Goal: Information Seeking & Learning: Learn about a topic

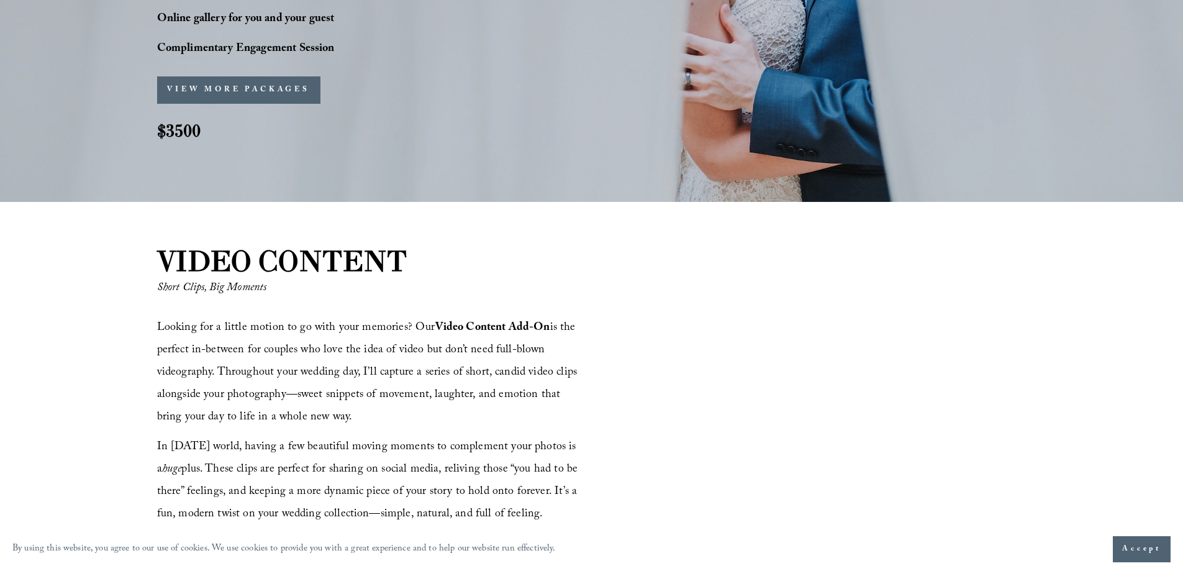
scroll to position [1180, 0]
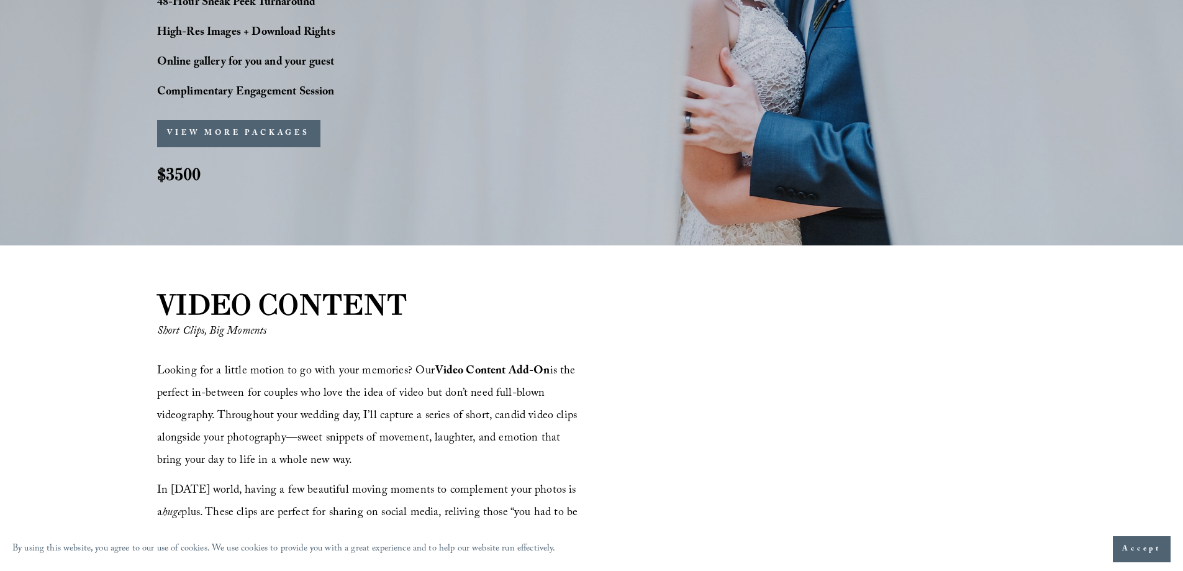
click at [224, 129] on button "VIEW MORE PACKAGES" at bounding box center [238, 133] width 163 height 27
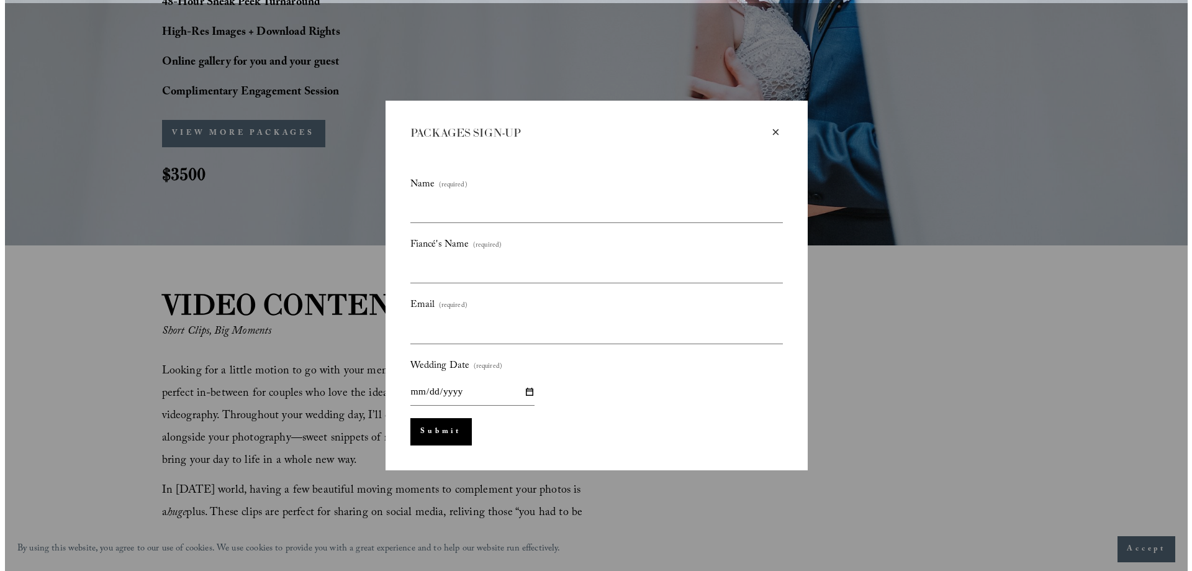
scroll to position [1183, 0]
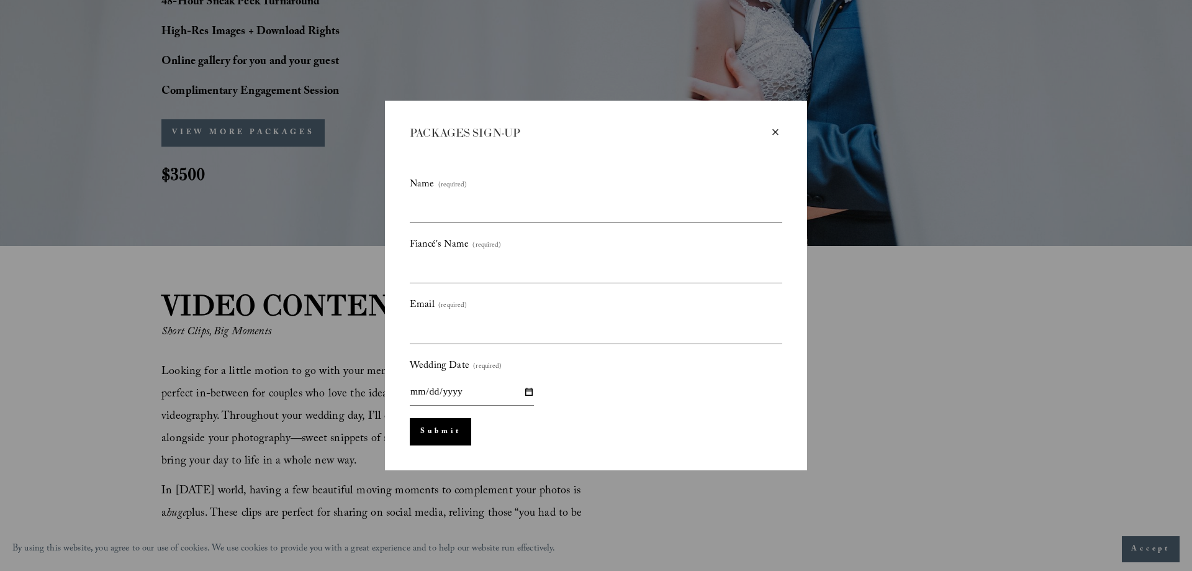
click at [775, 132] on div "×" at bounding box center [776, 132] width 14 height 14
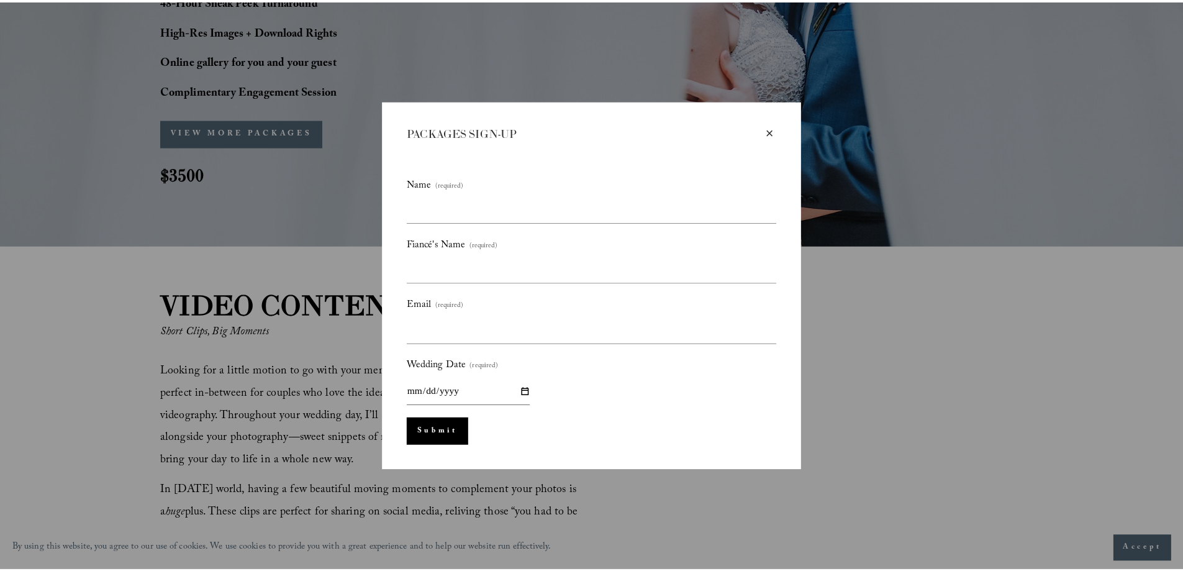
scroll to position [1180, 0]
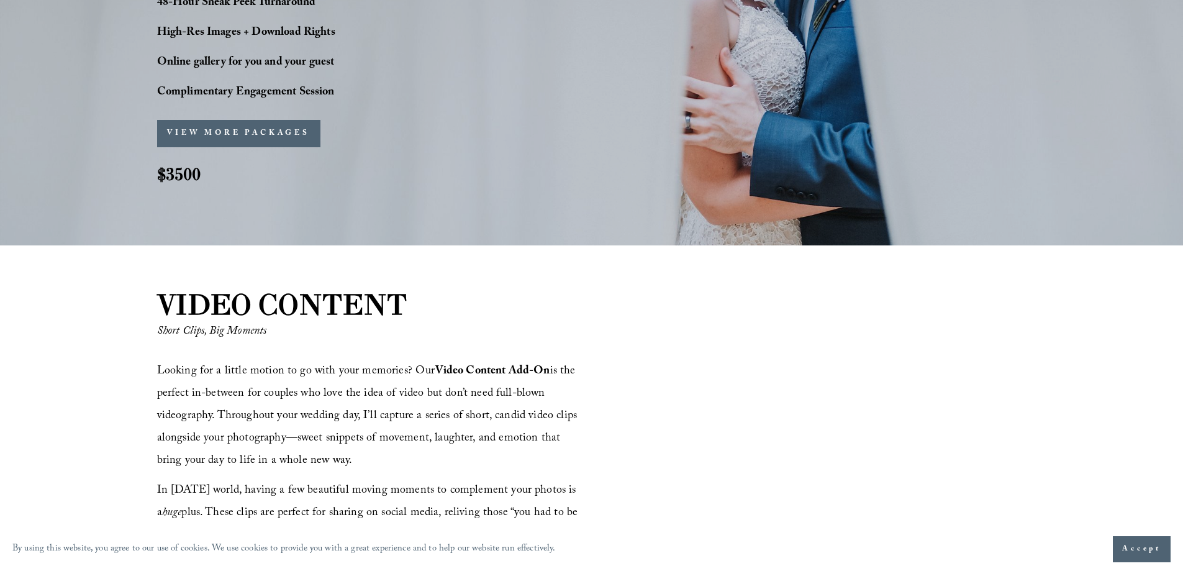
click at [245, 125] on button "VIEW MORE PACKAGES" at bounding box center [238, 133] width 163 height 27
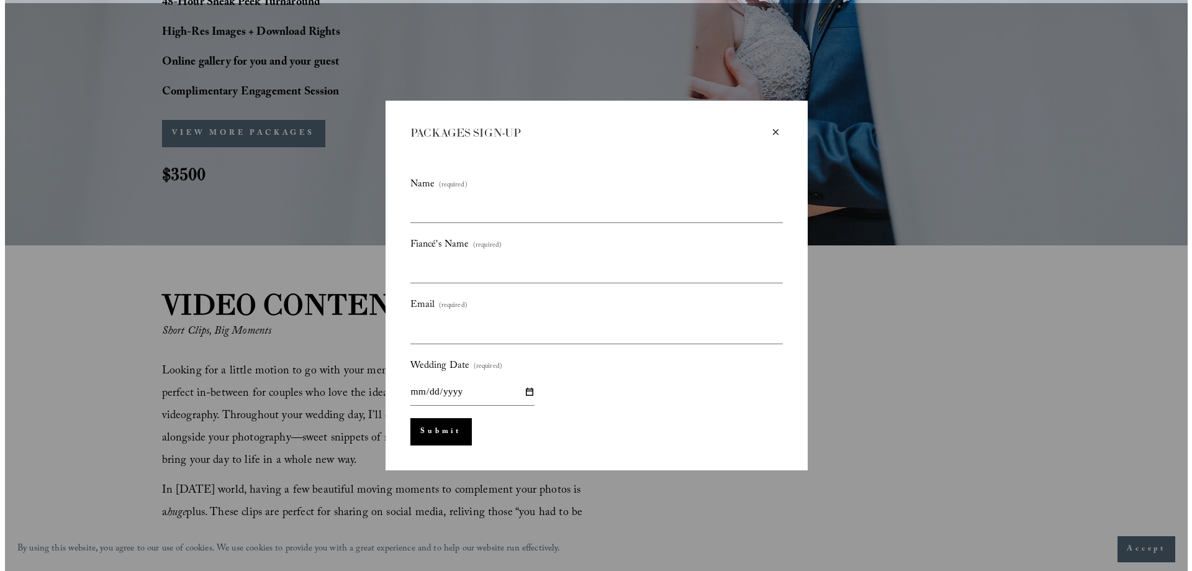
scroll to position [1183, 0]
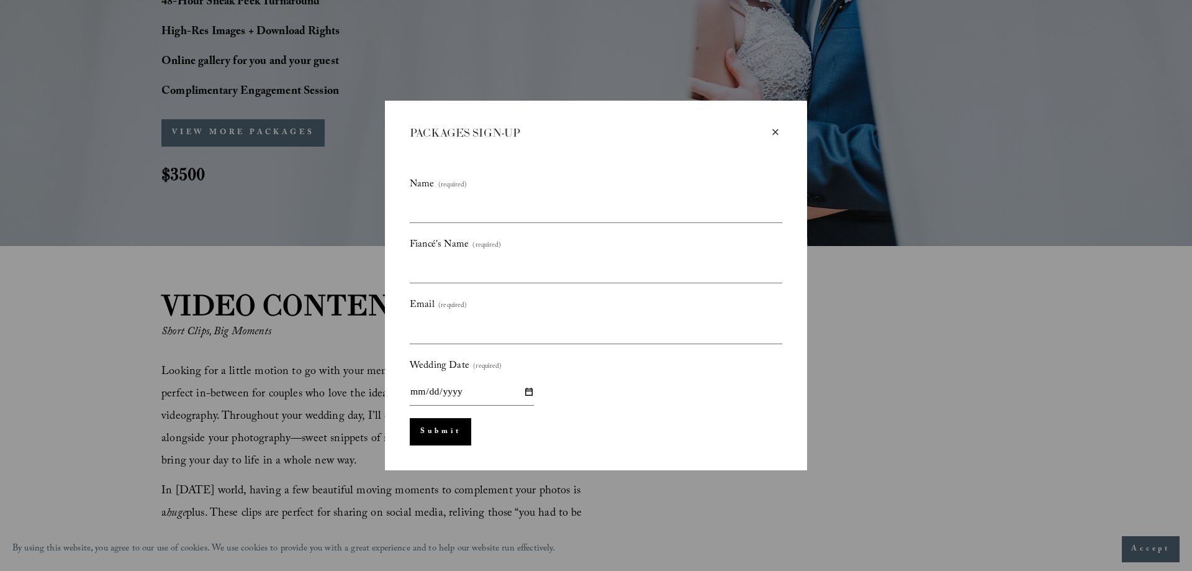
click at [774, 130] on div "×" at bounding box center [776, 132] width 14 height 14
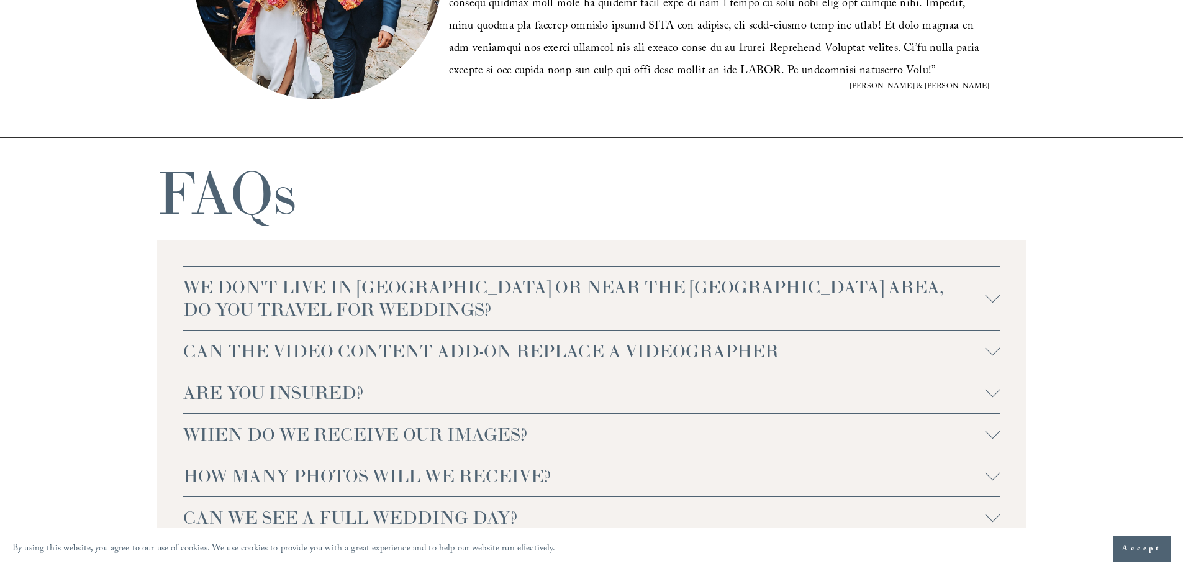
scroll to position [2608, 0]
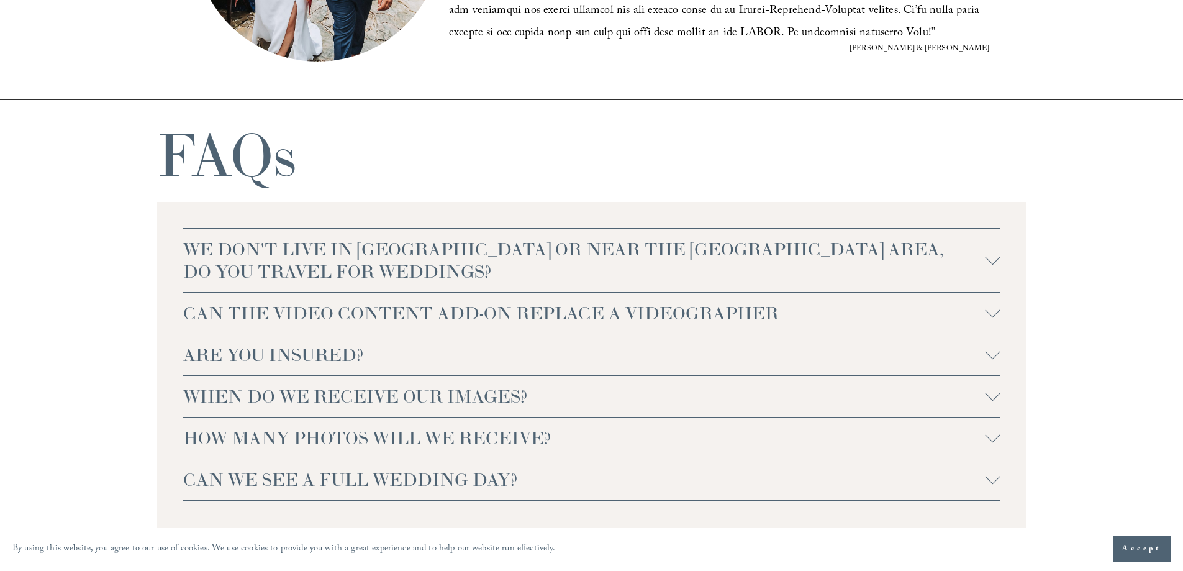
click at [908, 257] on span "WE DON'T LIVE IN NC OR NEAR THE RALEIGH AREA, DO YOU TRAVEL FOR WEDDINGS?" at bounding box center [584, 260] width 802 height 45
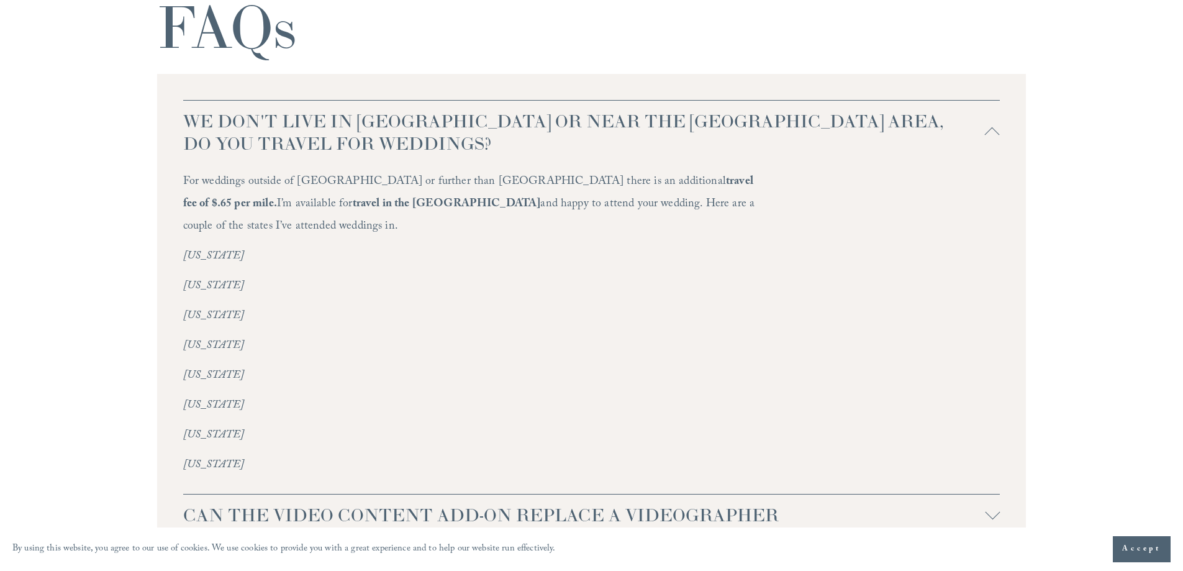
scroll to position [2732, 0]
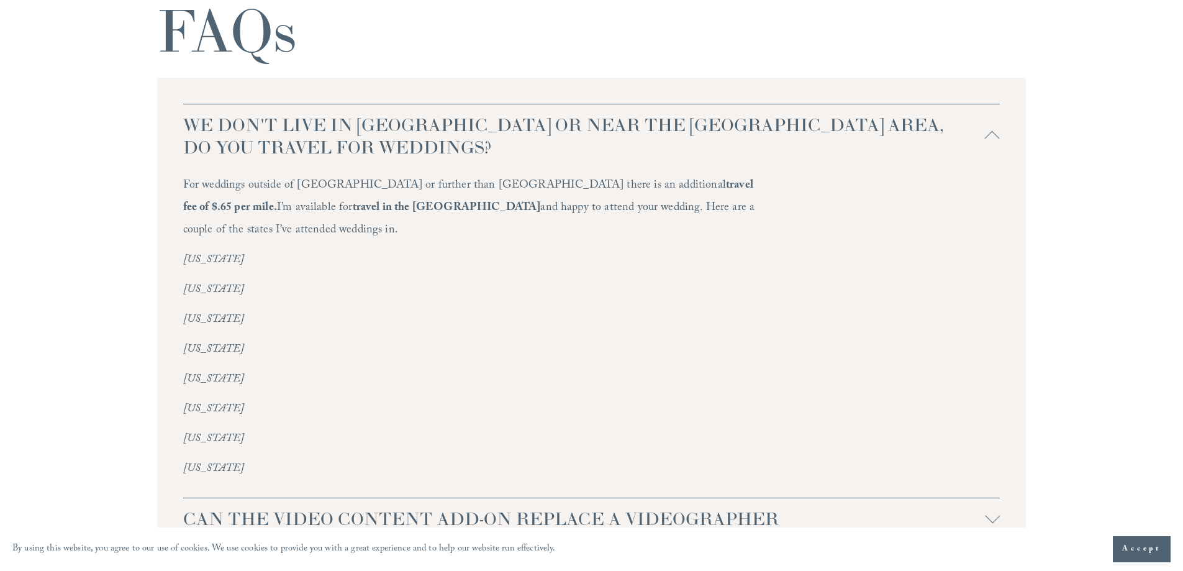
click at [992, 136] on div at bounding box center [992, 138] width 15 height 15
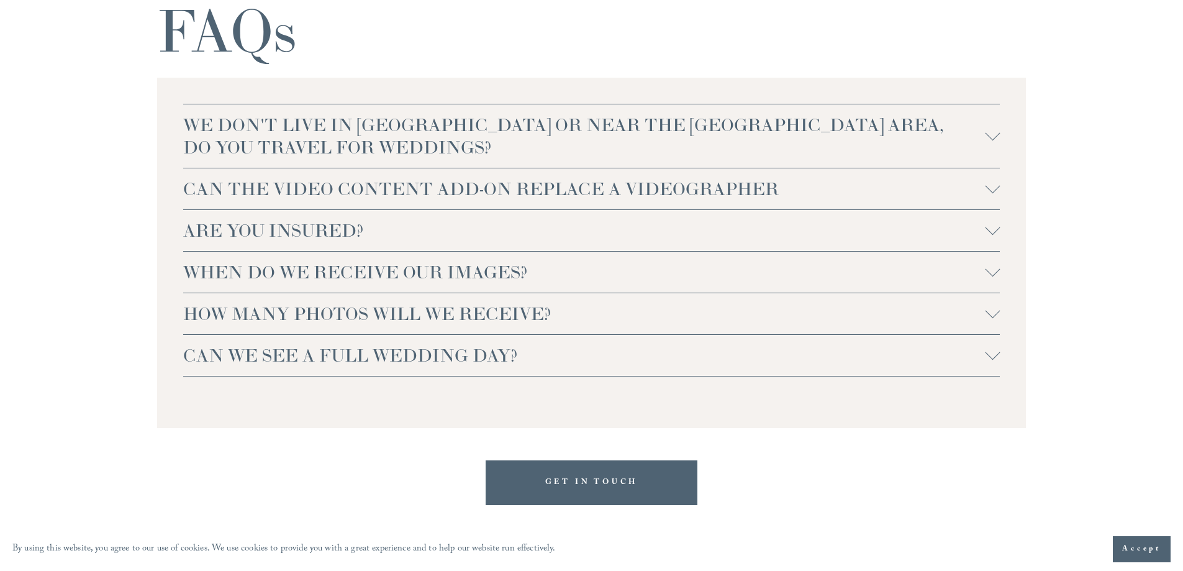
click at [797, 197] on span "CAN THE VIDEO CONTENT ADD-ON REPLACE A VIDEOGRAPHER" at bounding box center [584, 189] width 802 height 22
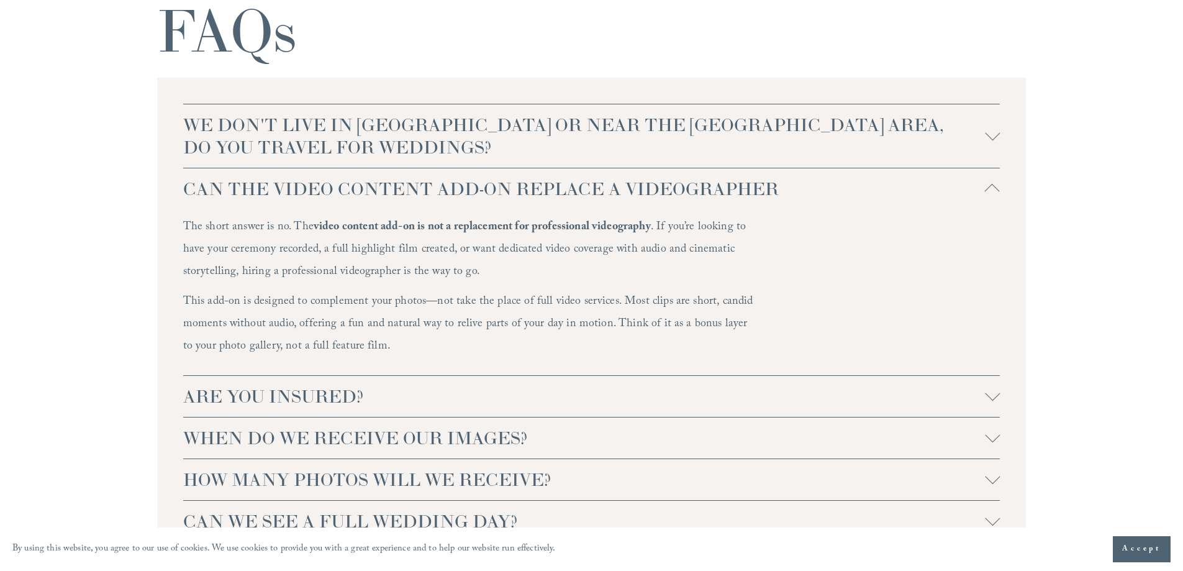
click at [992, 183] on div at bounding box center [992, 188] width 15 height 15
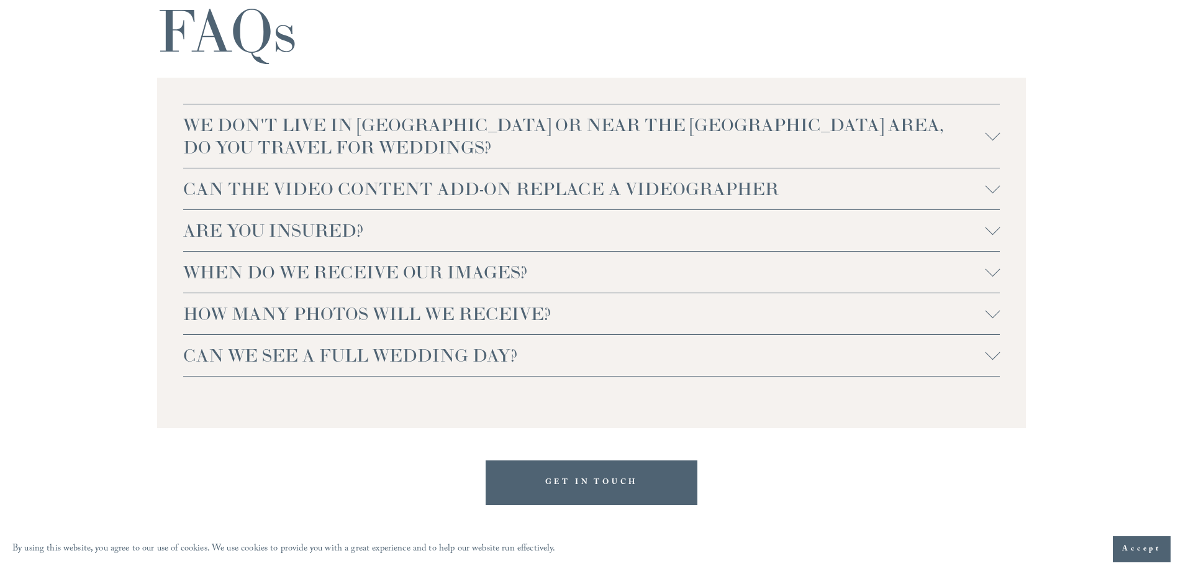
click at [423, 224] on span "ARE YOU INSURED?" at bounding box center [584, 230] width 802 height 22
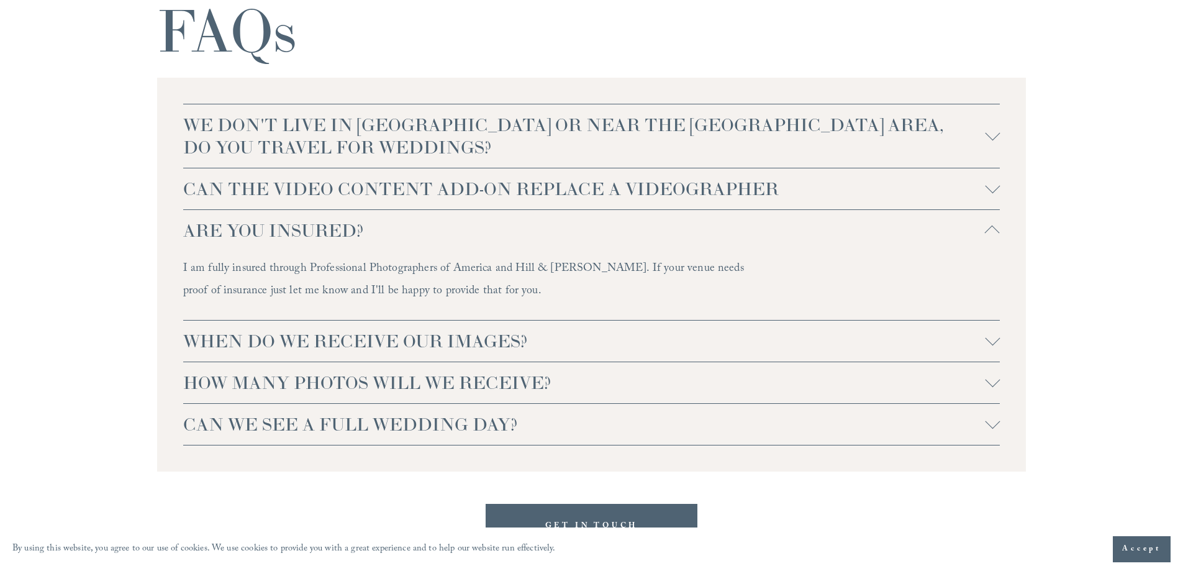
click at [405, 243] on button "ARE YOU INSURED?" at bounding box center [591, 230] width 817 height 41
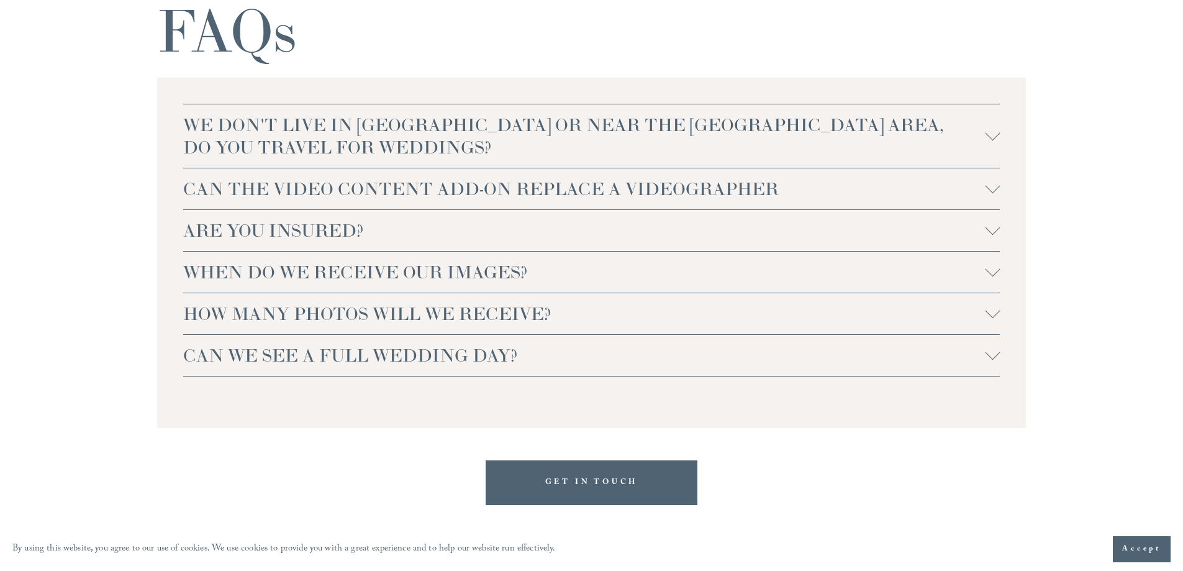
click at [391, 263] on span "WHEN DO WE RECEIVE OUR IMAGES?" at bounding box center [584, 272] width 802 height 22
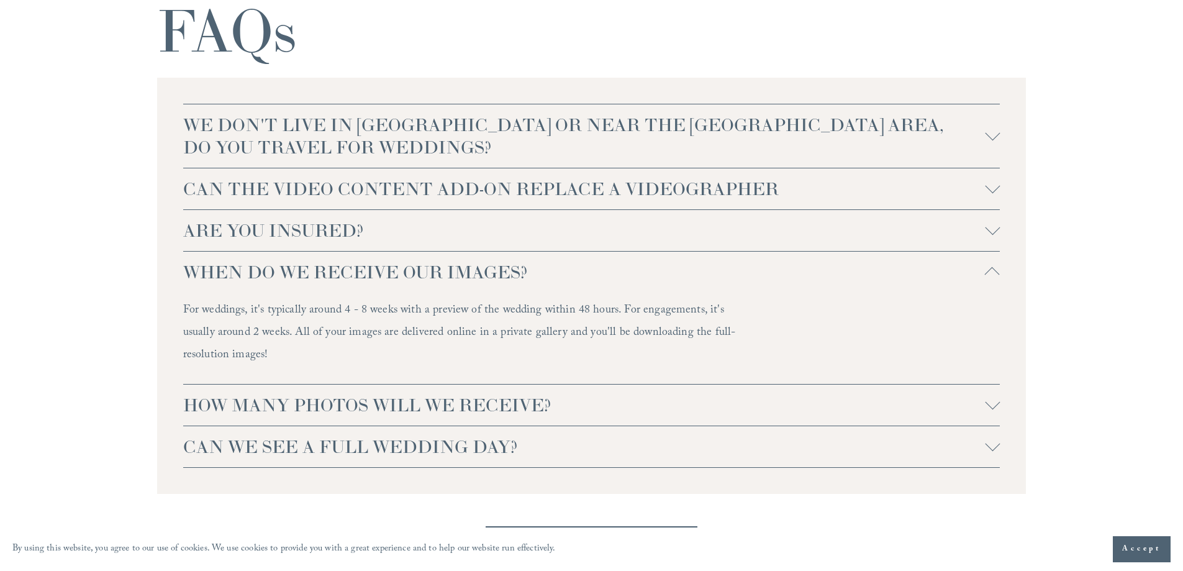
click at [518, 259] on button "WHEN DO WE RECEIVE OUR IMAGES?" at bounding box center [591, 271] width 817 height 41
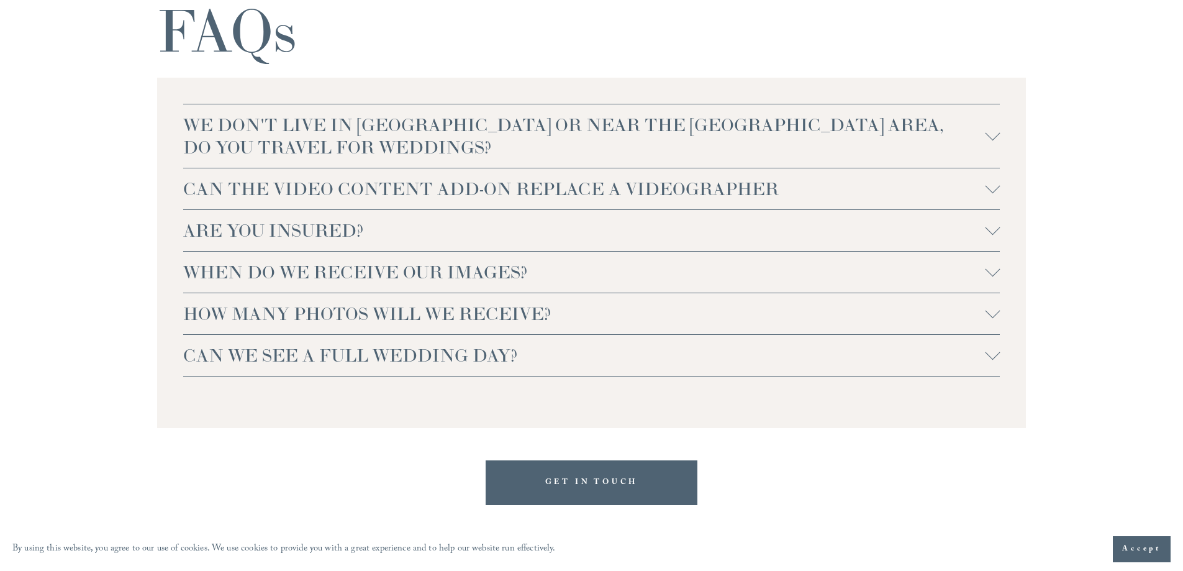
click at [525, 302] on button "HOW MANY PHOTOS WILL WE RECEIVE?" at bounding box center [591, 313] width 817 height 41
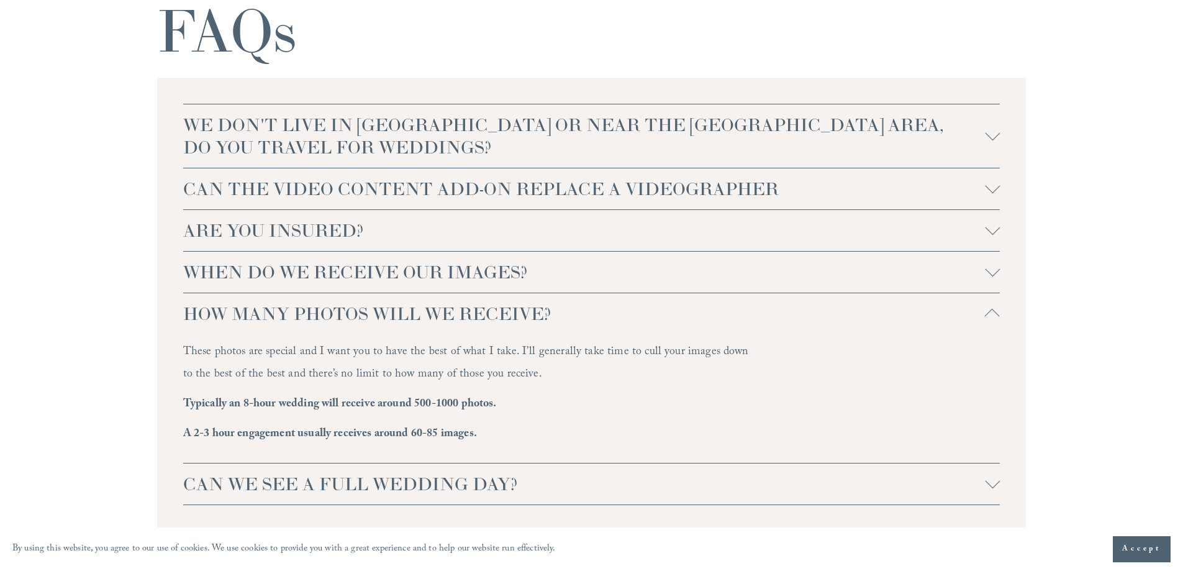
click at [530, 303] on span "HOW MANY PHOTOS WILL WE RECEIVE?" at bounding box center [584, 313] width 802 height 22
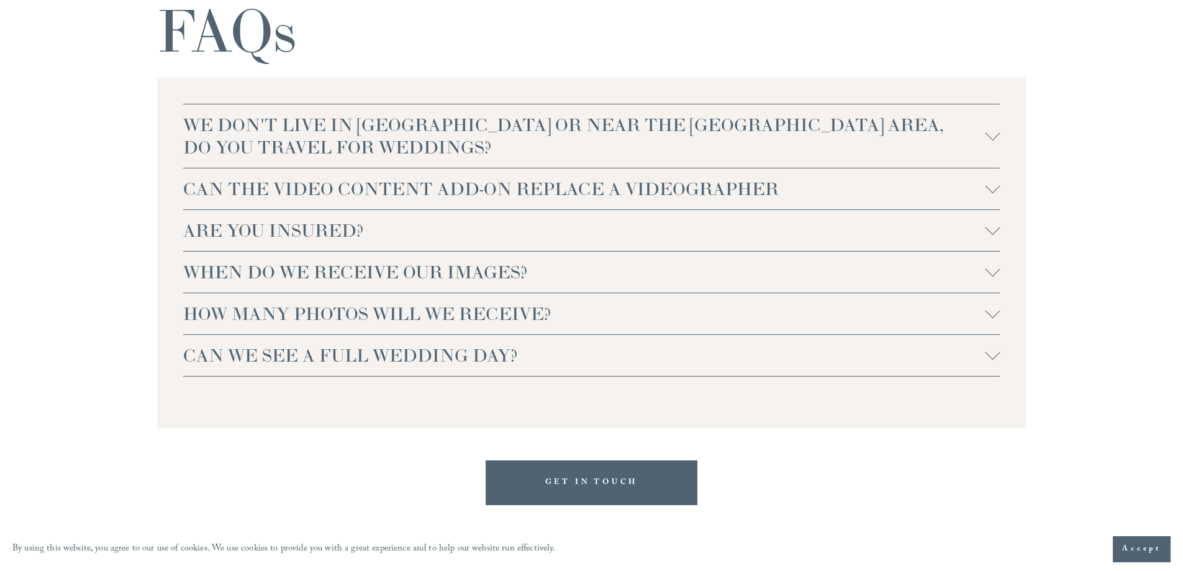
click at [531, 356] on span "CAN WE SEE A FULL WEDDING DAY?" at bounding box center [584, 355] width 802 height 22
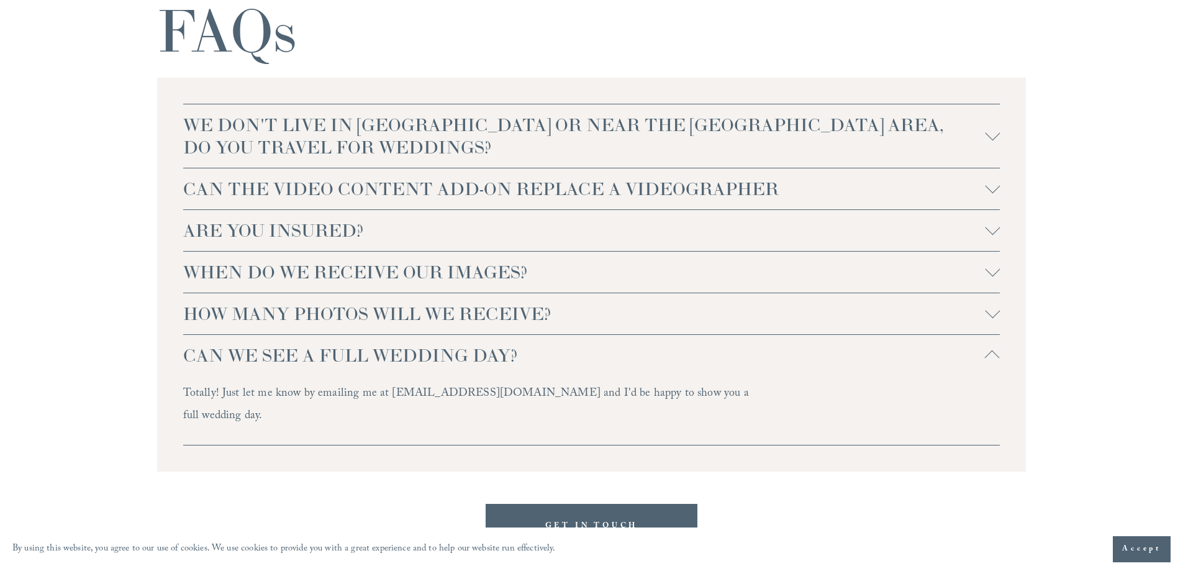
click at [552, 357] on span "CAN WE SEE A FULL WEDDING DAY?" at bounding box center [584, 355] width 802 height 22
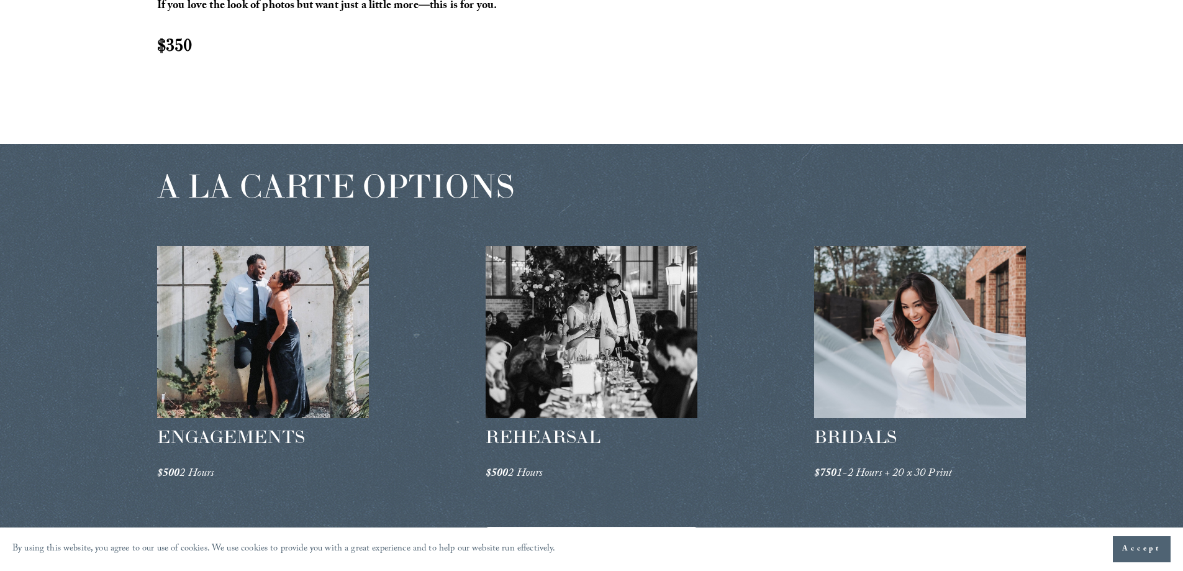
scroll to position [1744, 0]
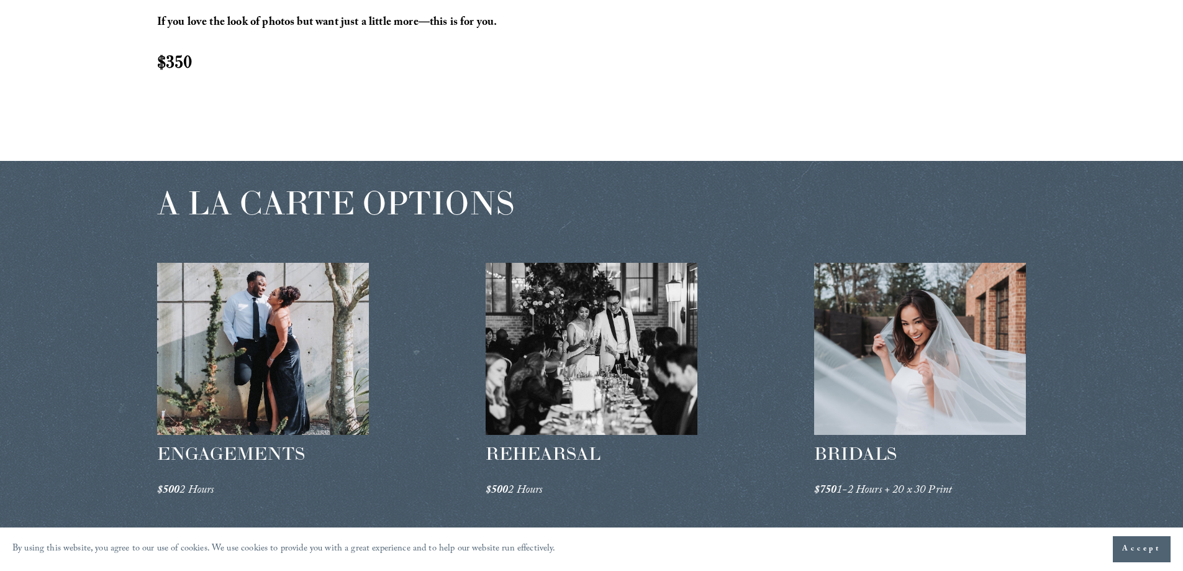
click at [232, 351] on div at bounding box center [263, 349] width 212 height 172
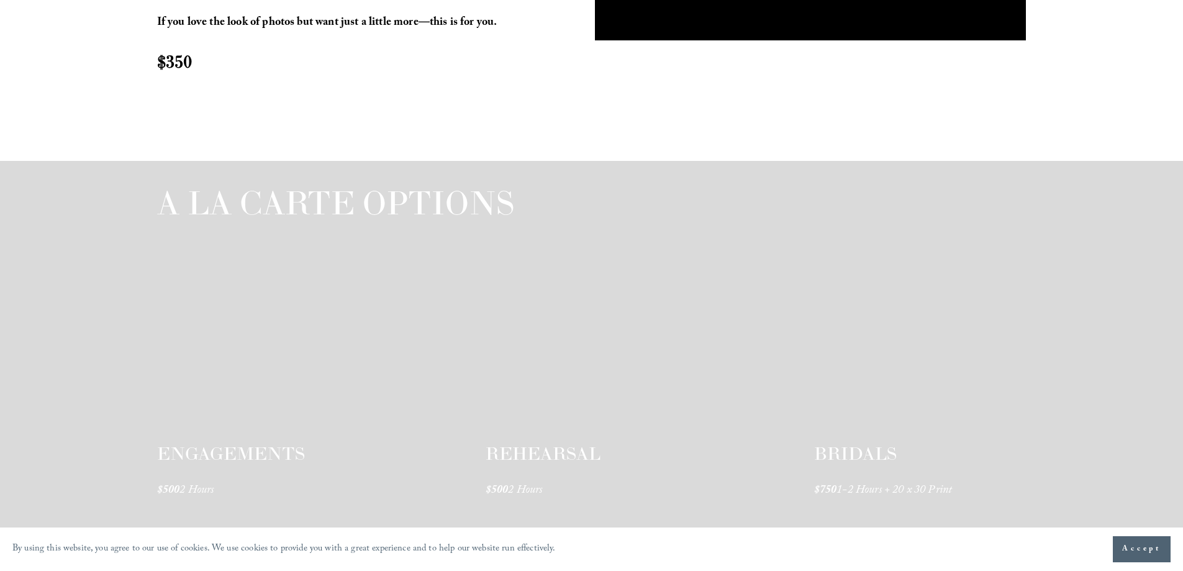
scroll to position [1744, 0]
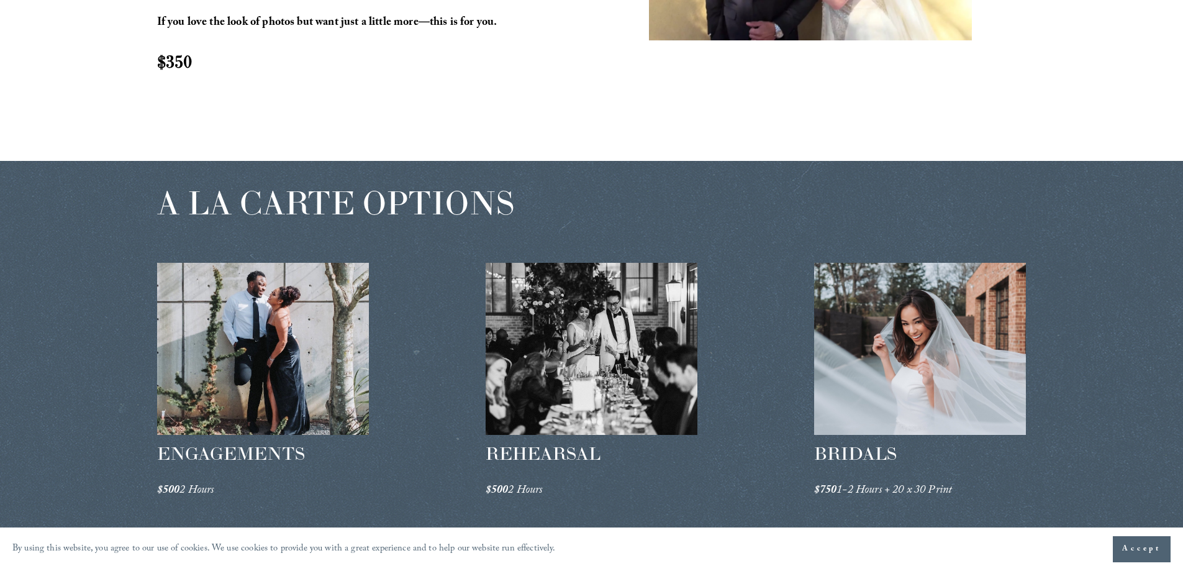
click at [602, 335] on div at bounding box center [591, 349] width 212 height 172
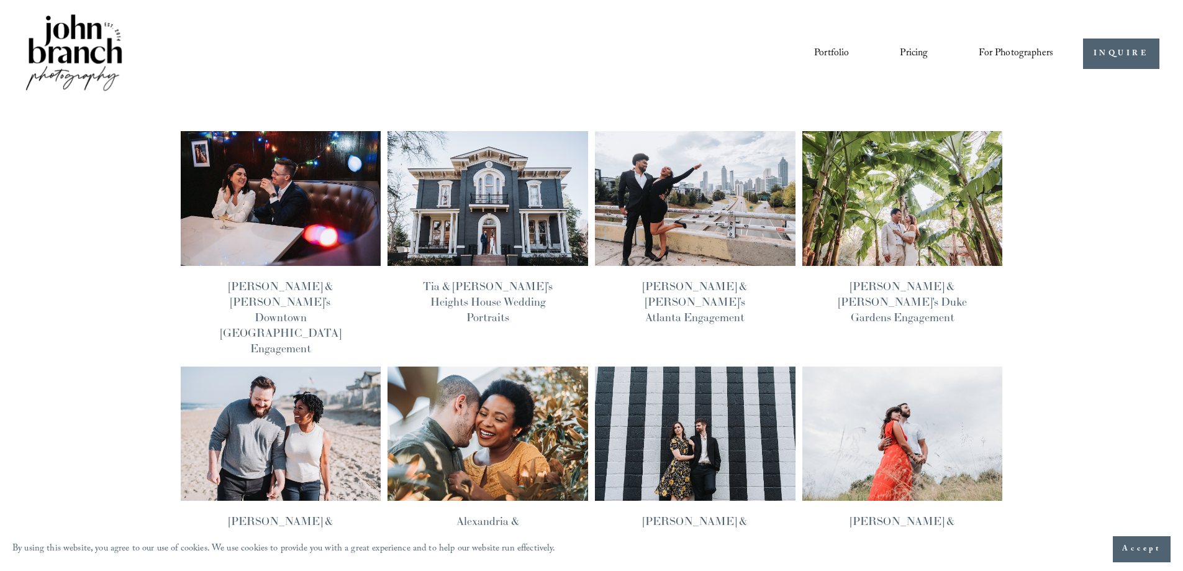
click at [833, 50] on link "Portfolio" at bounding box center [831, 53] width 35 height 21
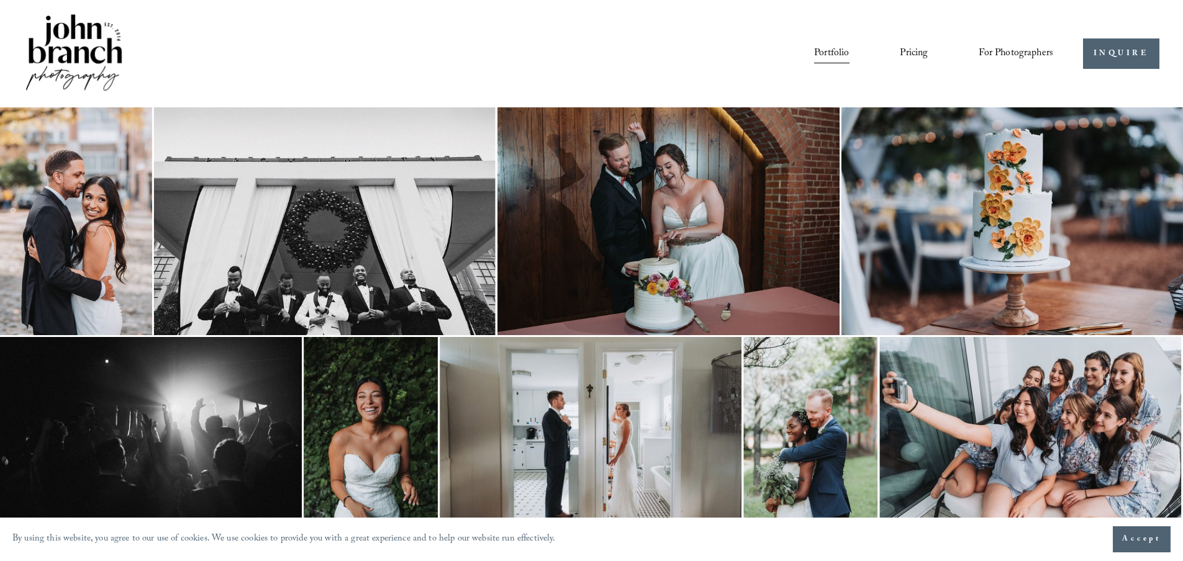
click at [31, 205] on img at bounding box center [76, 221] width 152 height 228
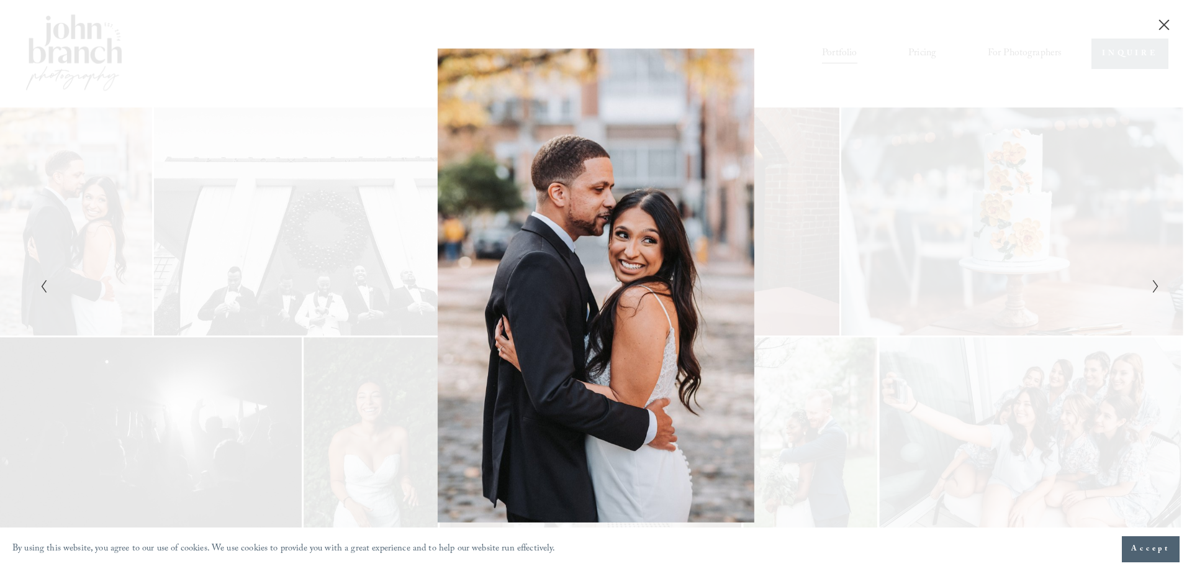
click at [1152, 286] on icon "Next Slide" at bounding box center [1156, 286] width 8 height 15
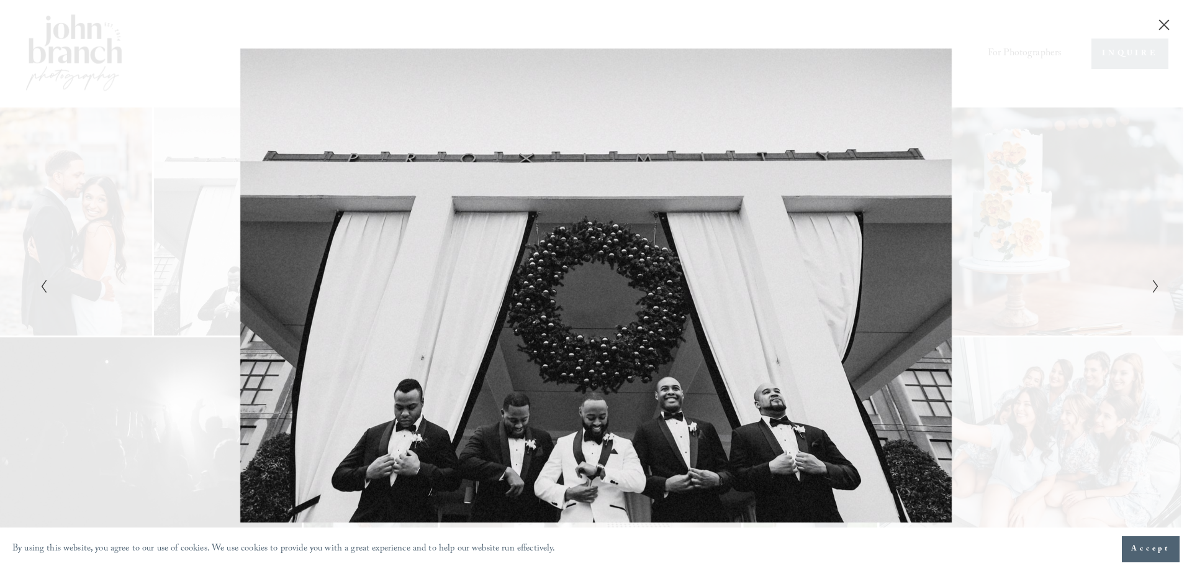
click at [1152, 286] on icon "Next Slide" at bounding box center [1156, 286] width 8 height 15
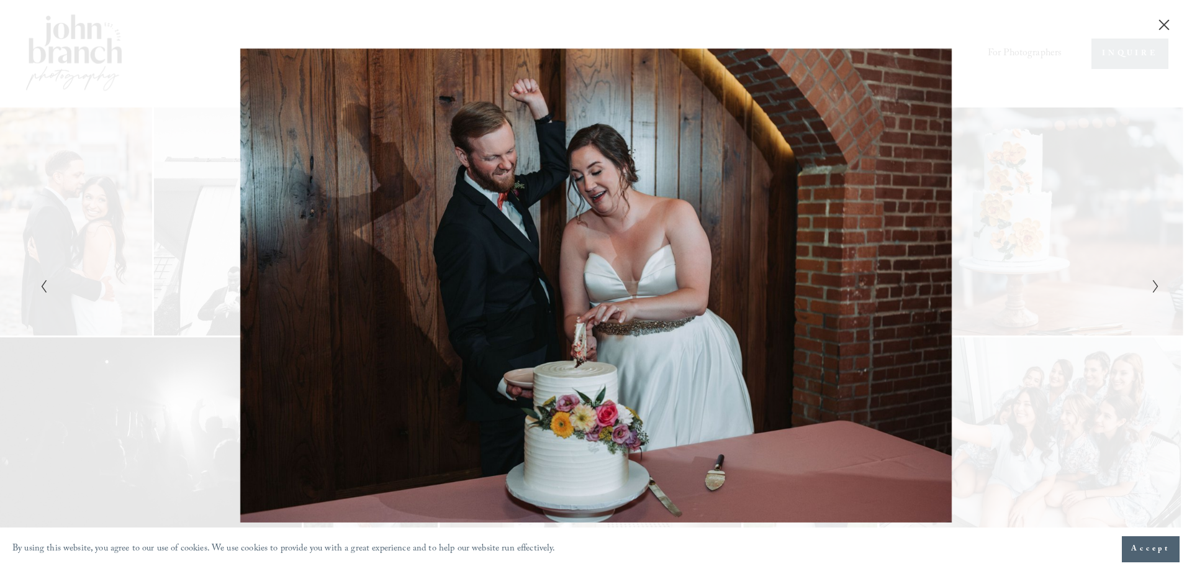
click at [1152, 286] on icon "Next Slide" at bounding box center [1156, 286] width 8 height 15
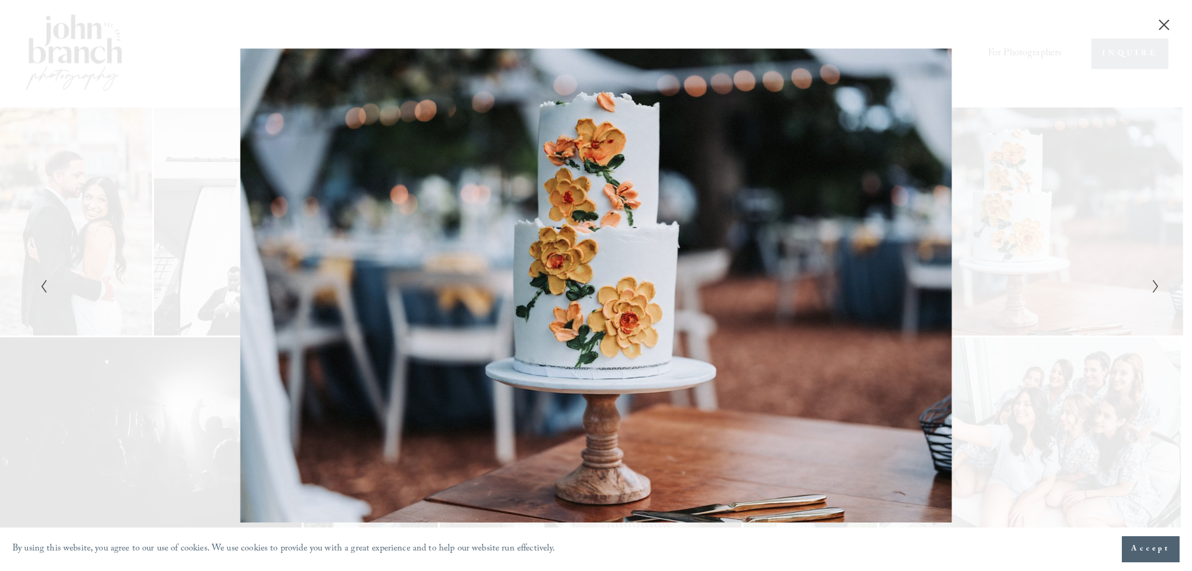
click at [1152, 286] on icon "Next Slide" at bounding box center [1156, 286] width 8 height 15
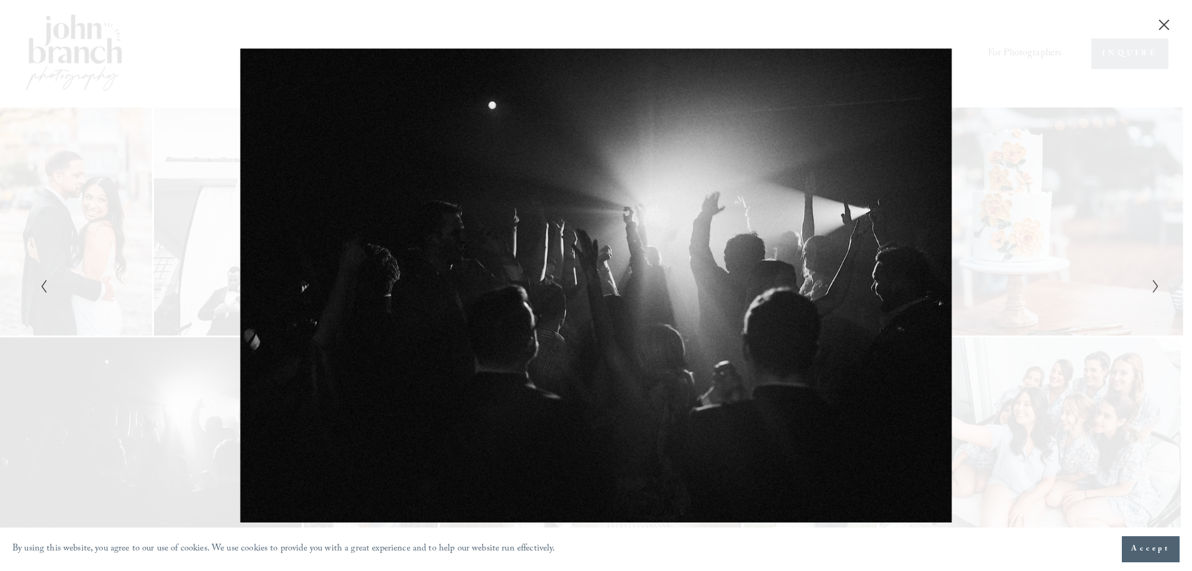
click at [1152, 286] on icon "Next Slide" at bounding box center [1156, 286] width 8 height 15
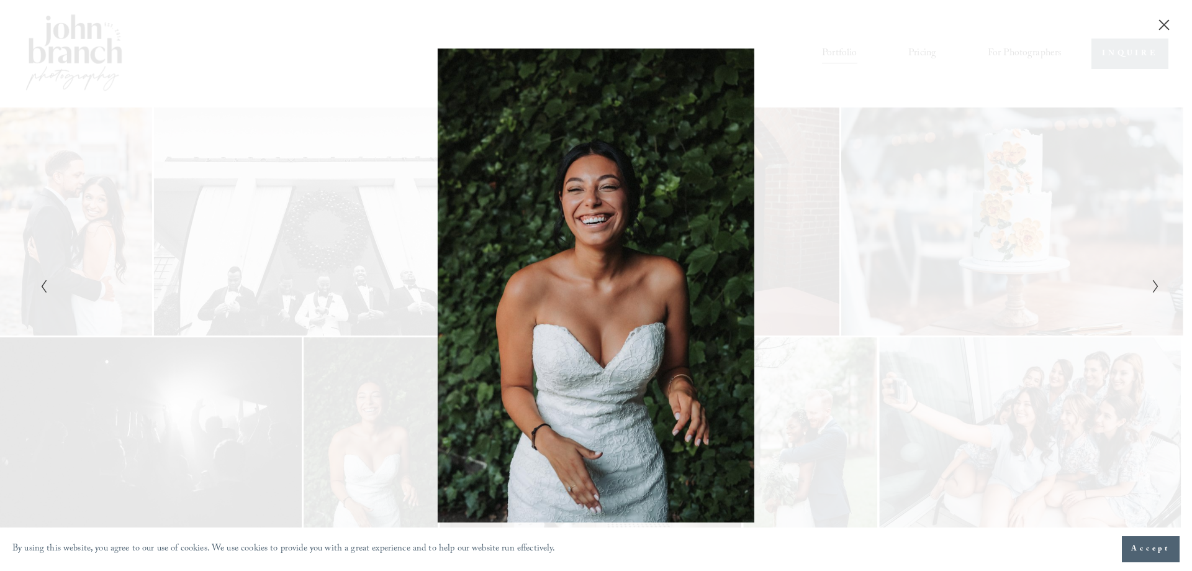
click at [1152, 286] on icon "Next Slide" at bounding box center [1156, 286] width 8 height 15
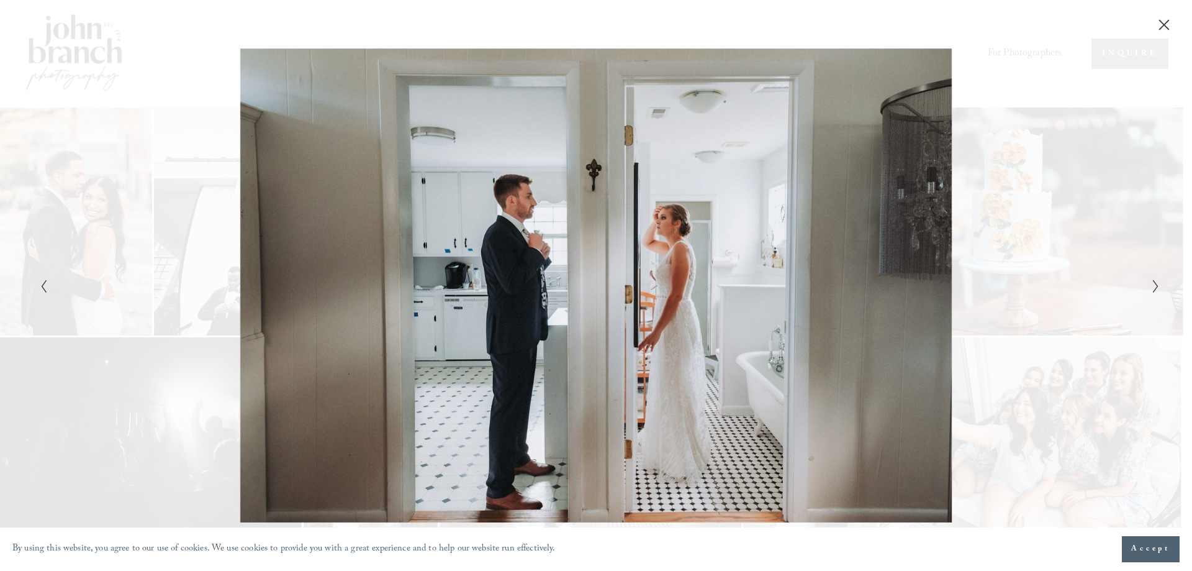
click at [1152, 286] on icon "Next Slide" at bounding box center [1156, 286] width 8 height 15
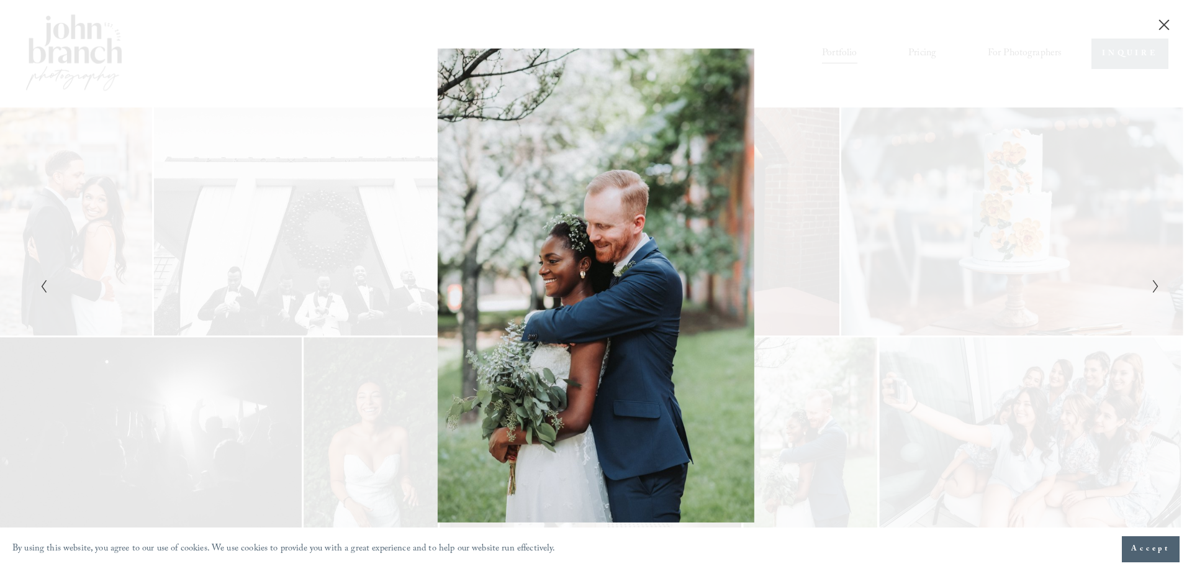
click at [1152, 286] on icon "Next Slide" at bounding box center [1156, 286] width 8 height 15
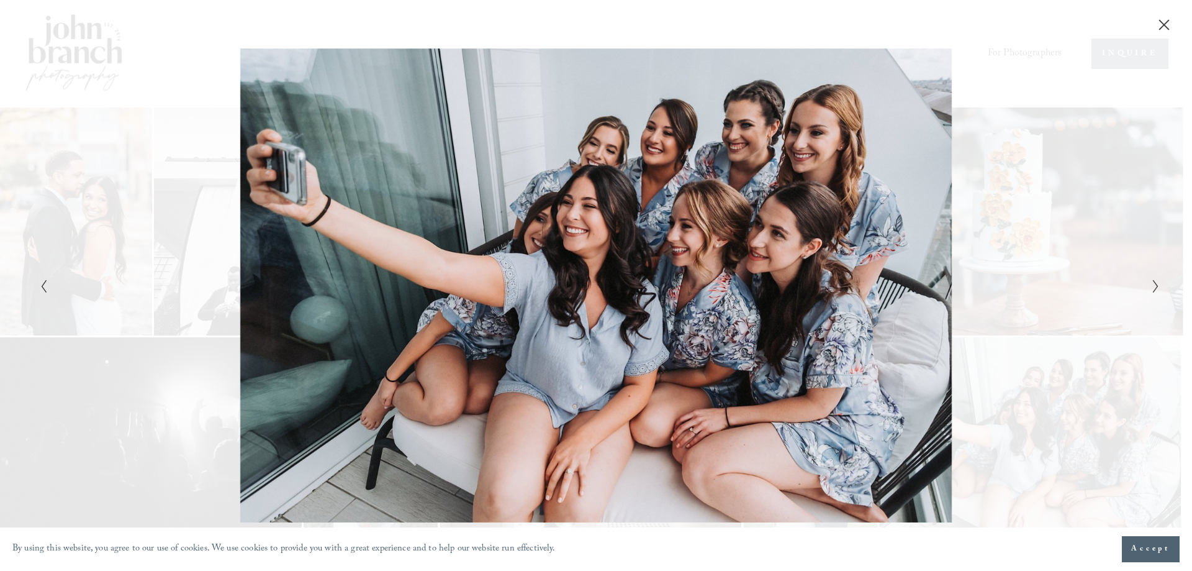
click at [1152, 286] on icon "Next Slide" at bounding box center [1156, 286] width 8 height 15
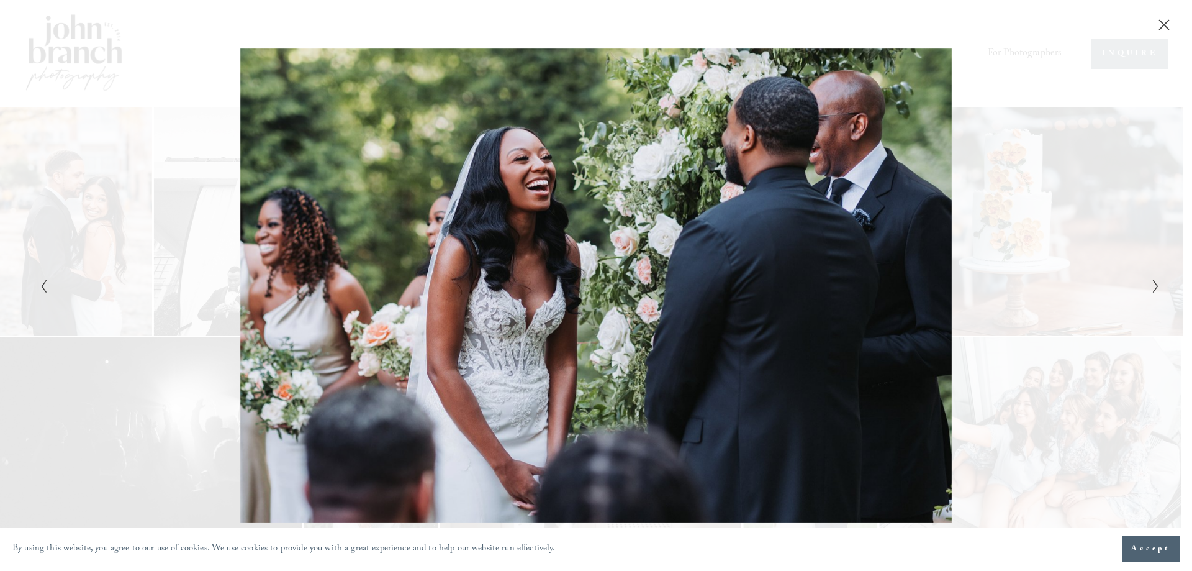
click at [1152, 286] on icon "Next Slide" at bounding box center [1156, 286] width 8 height 15
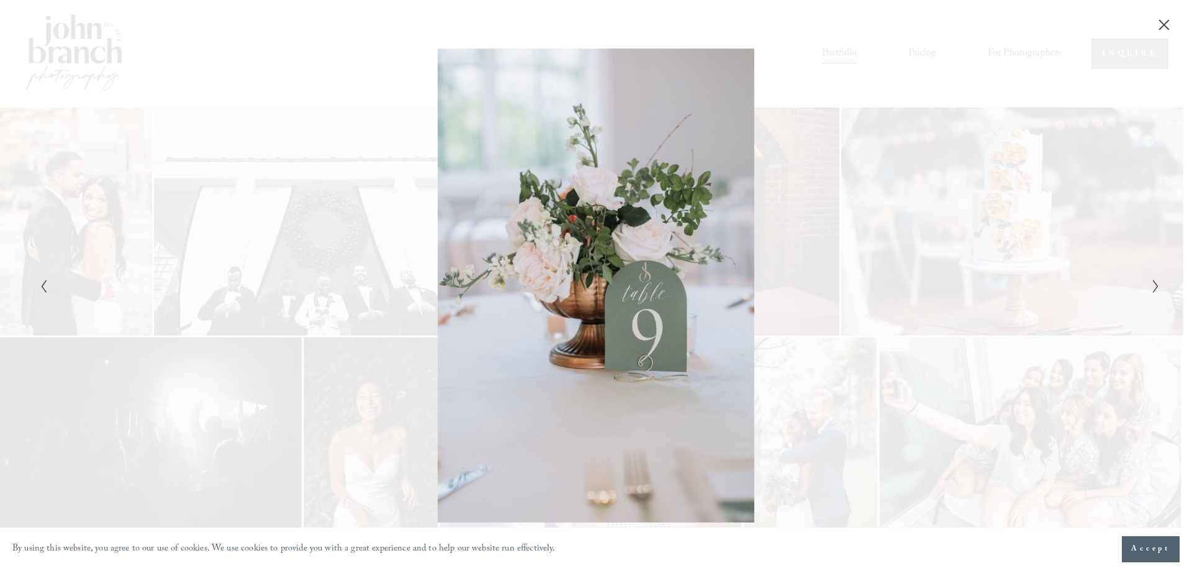
click at [1152, 286] on icon "Next Slide" at bounding box center [1156, 286] width 8 height 15
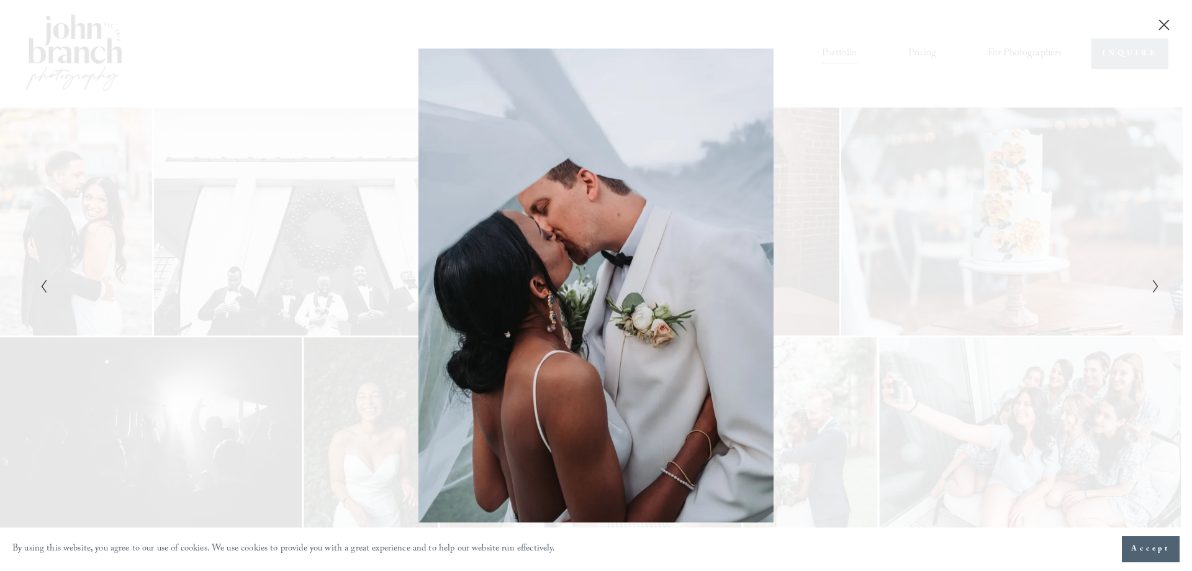
click at [1152, 286] on icon "Next Slide" at bounding box center [1156, 286] width 8 height 15
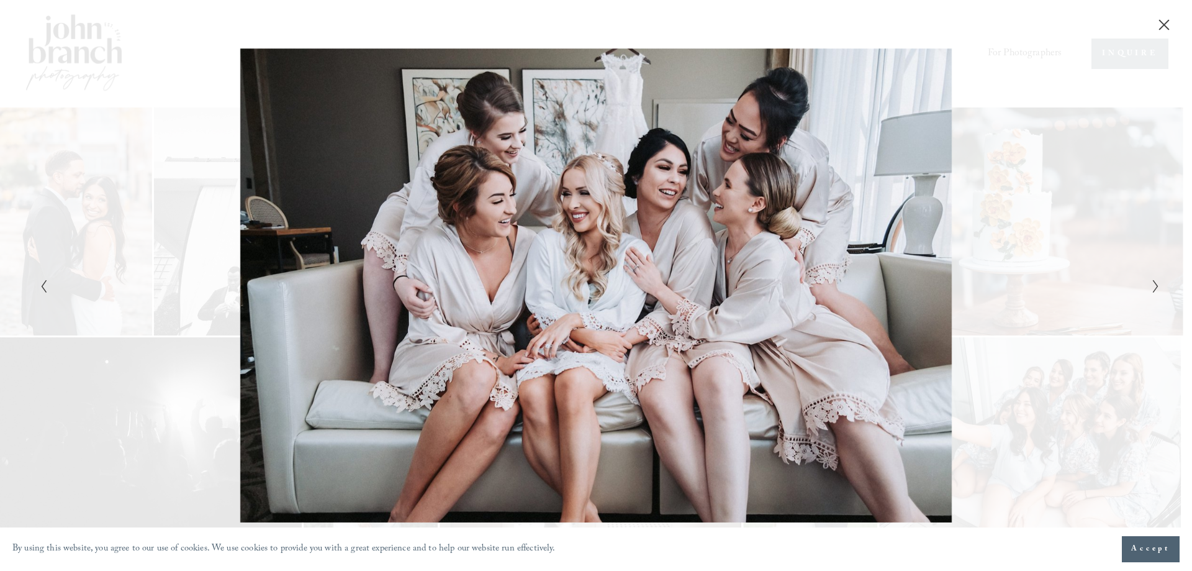
click at [1152, 286] on icon "Next Slide" at bounding box center [1156, 286] width 8 height 15
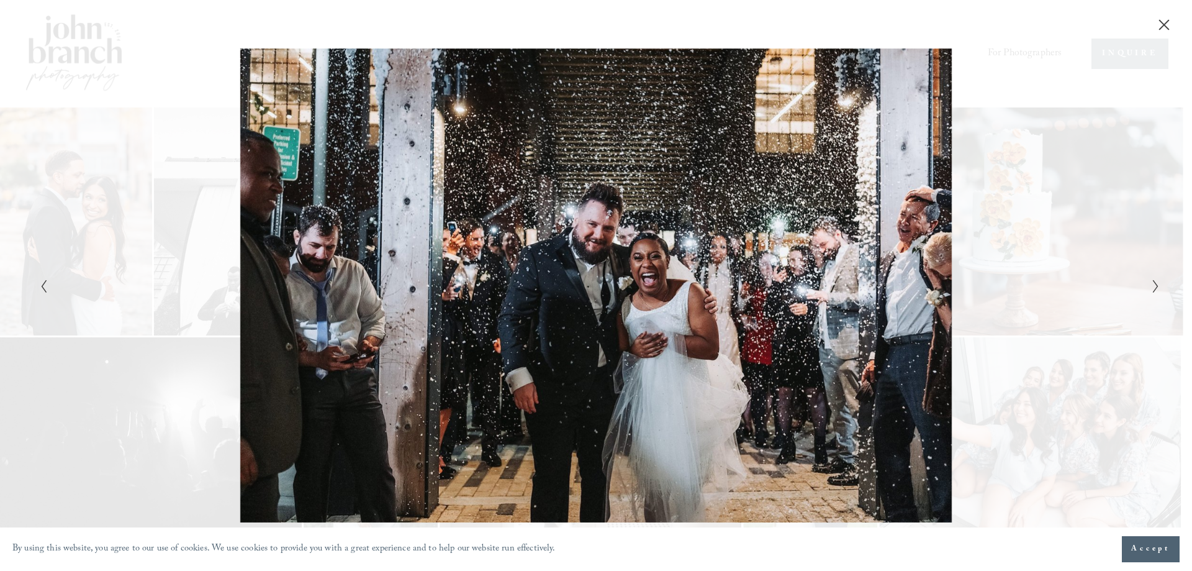
click at [1152, 286] on icon "Next Slide" at bounding box center [1156, 286] width 8 height 15
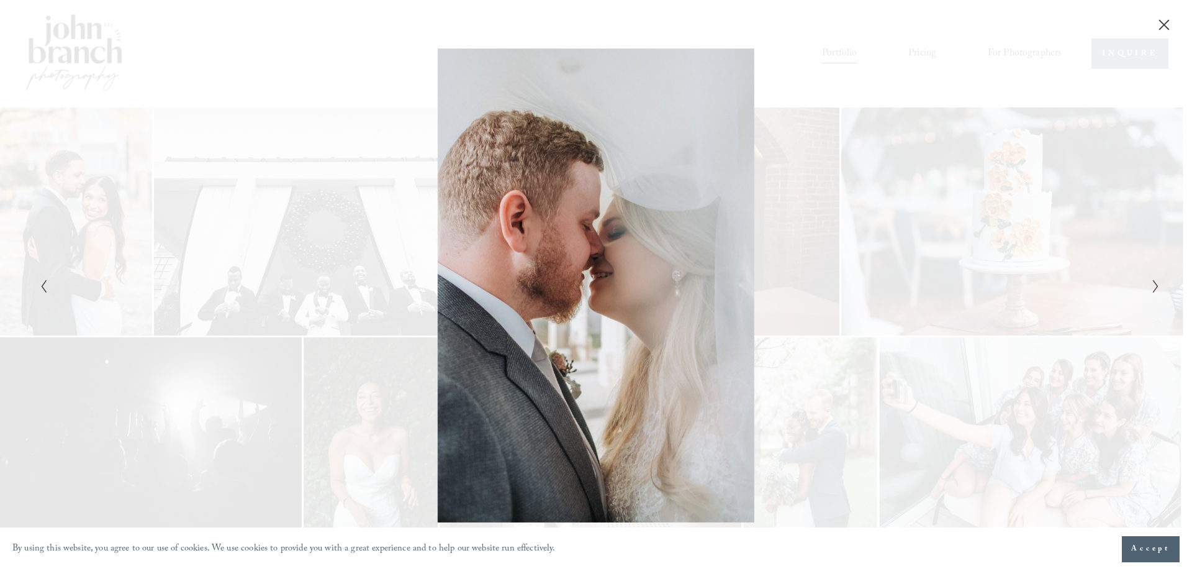
click at [1152, 286] on icon "Next Slide" at bounding box center [1156, 286] width 8 height 15
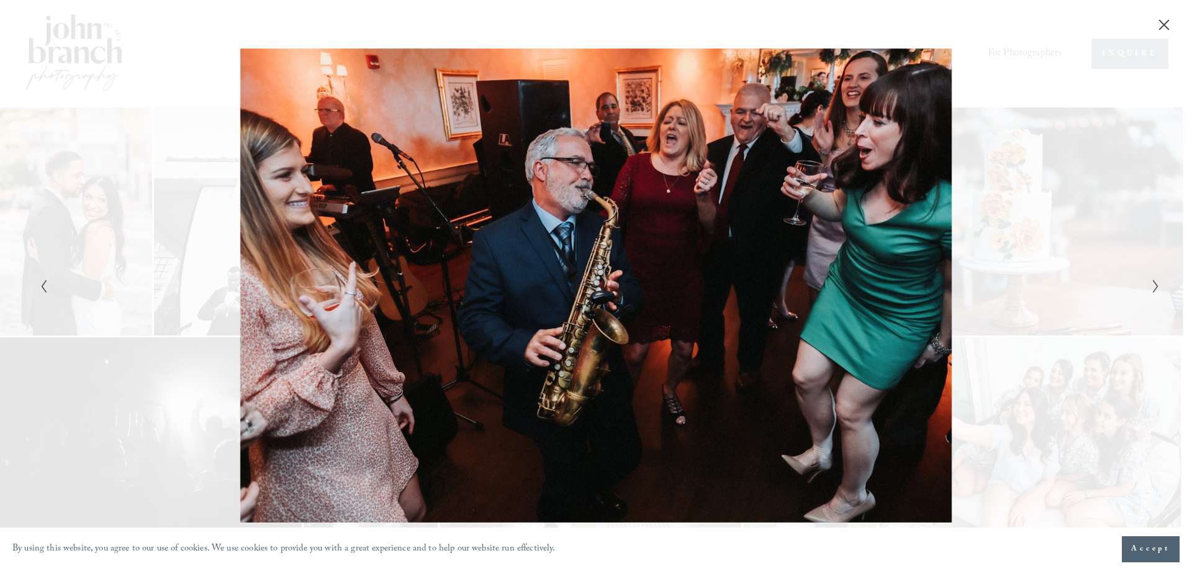
click at [1152, 286] on icon "Next Slide" at bounding box center [1156, 286] width 8 height 15
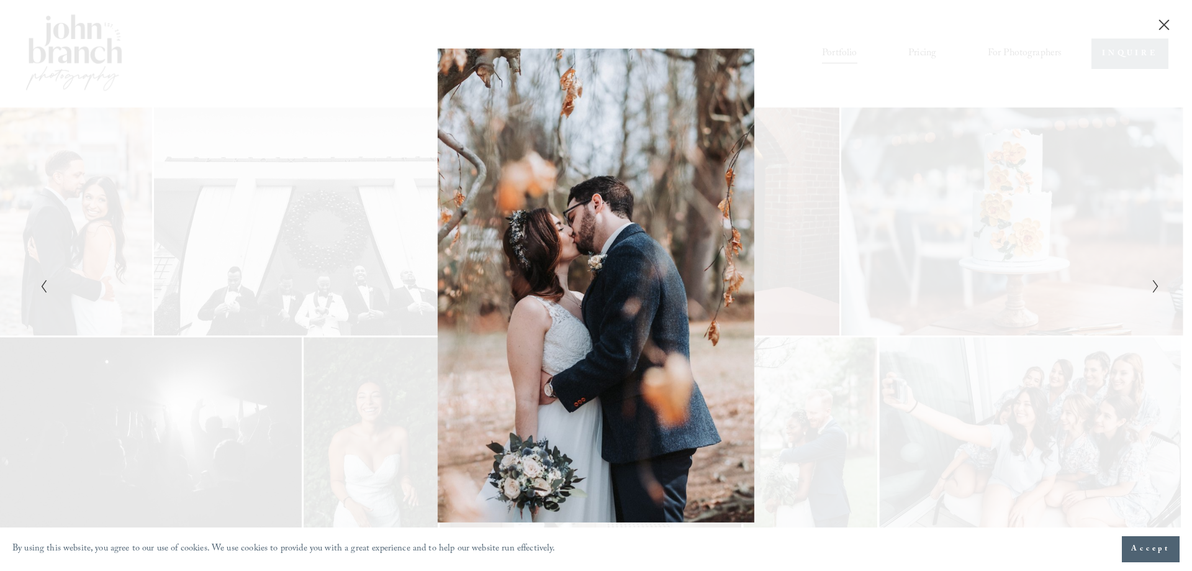
click at [1152, 286] on icon "Next Slide" at bounding box center [1156, 286] width 8 height 15
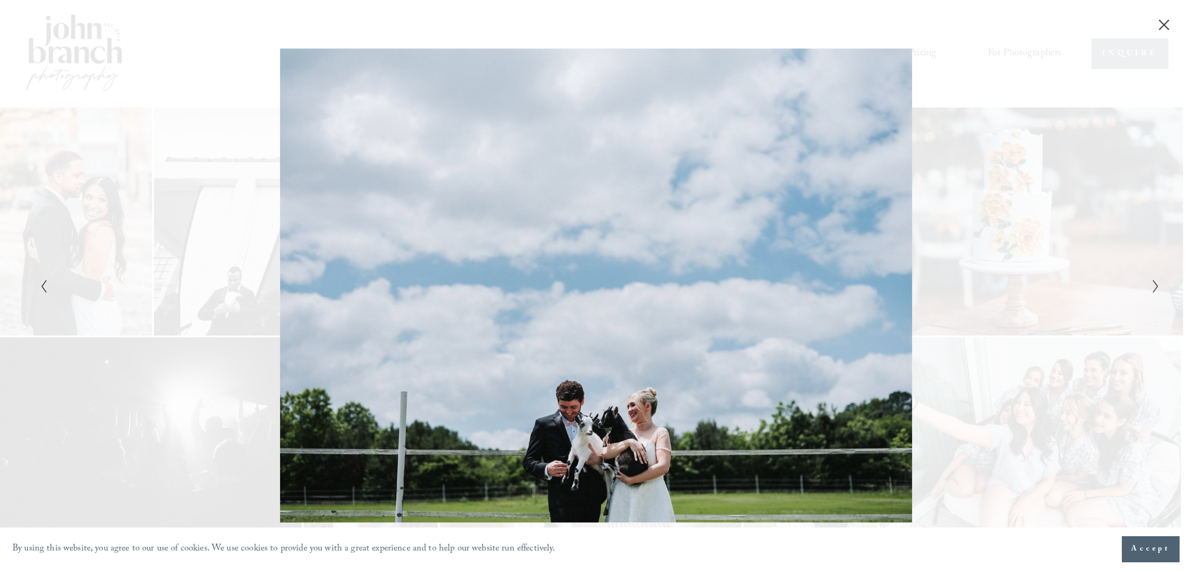
click at [1152, 280] on icon "Next Slide" at bounding box center [1156, 286] width 8 height 15
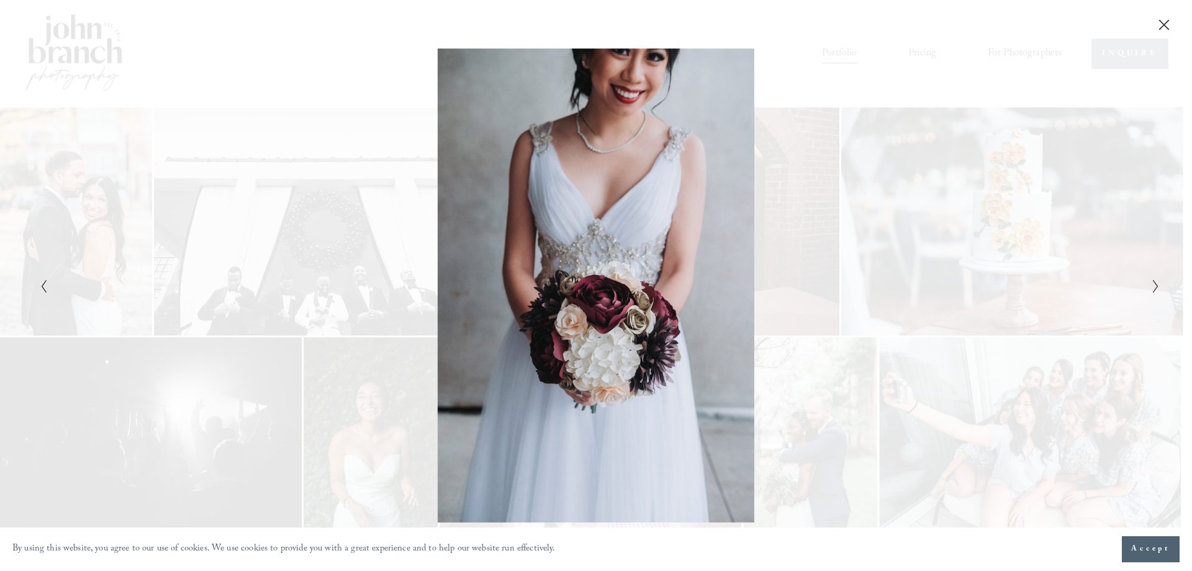
click at [1152, 280] on icon "Next Slide" at bounding box center [1156, 286] width 8 height 15
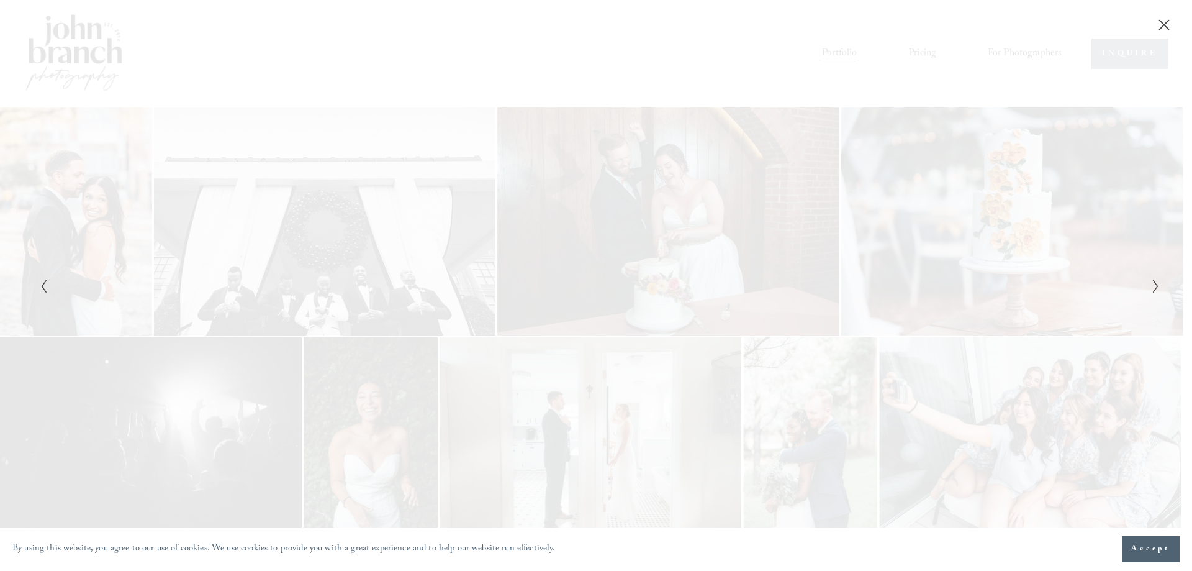
click at [1152, 280] on icon "Next Slide" at bounding box center [1156, 286] width 8 height 15
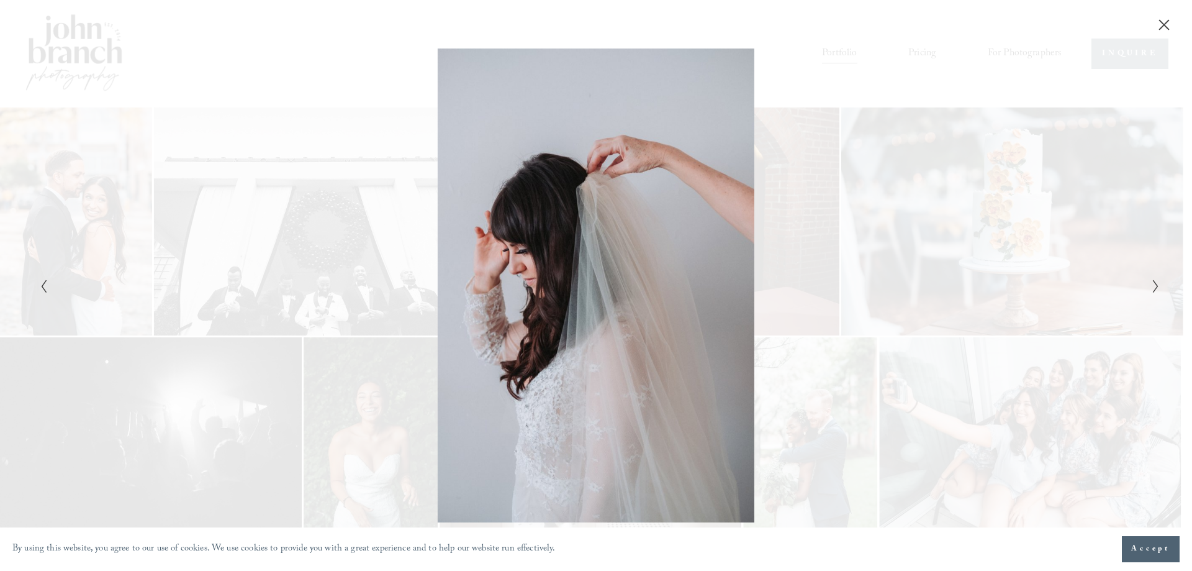
click at [1152, 280] on icon "Next Slide" at bounding box center [1156, 286] width 8 height 15
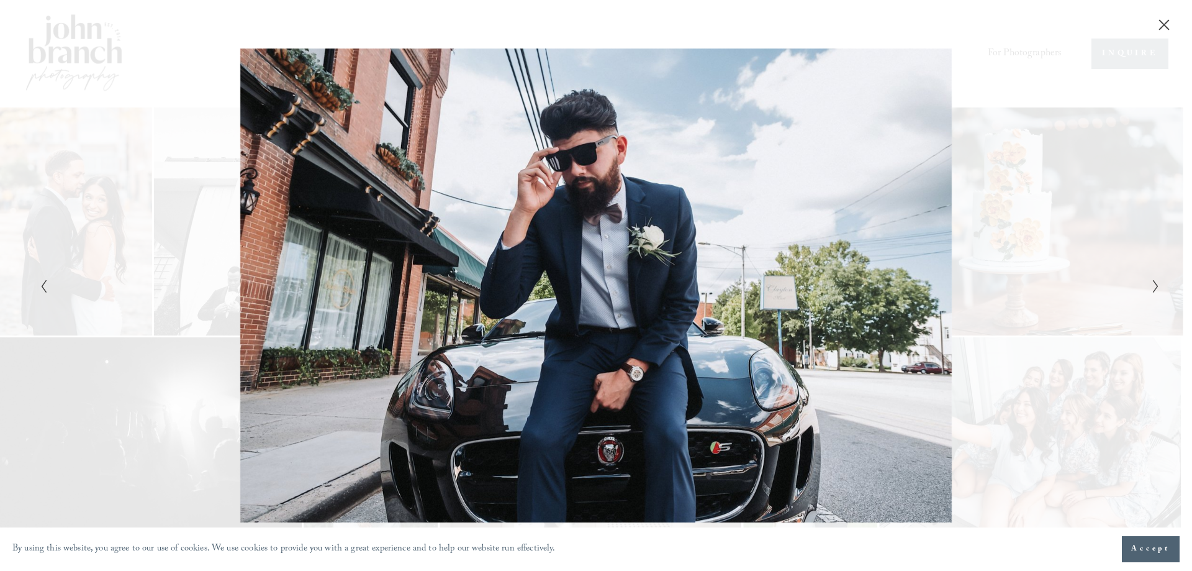
click at [1154, 284] on icon "Next Slide" at bounding box center [1156, 286] width 8 height 15
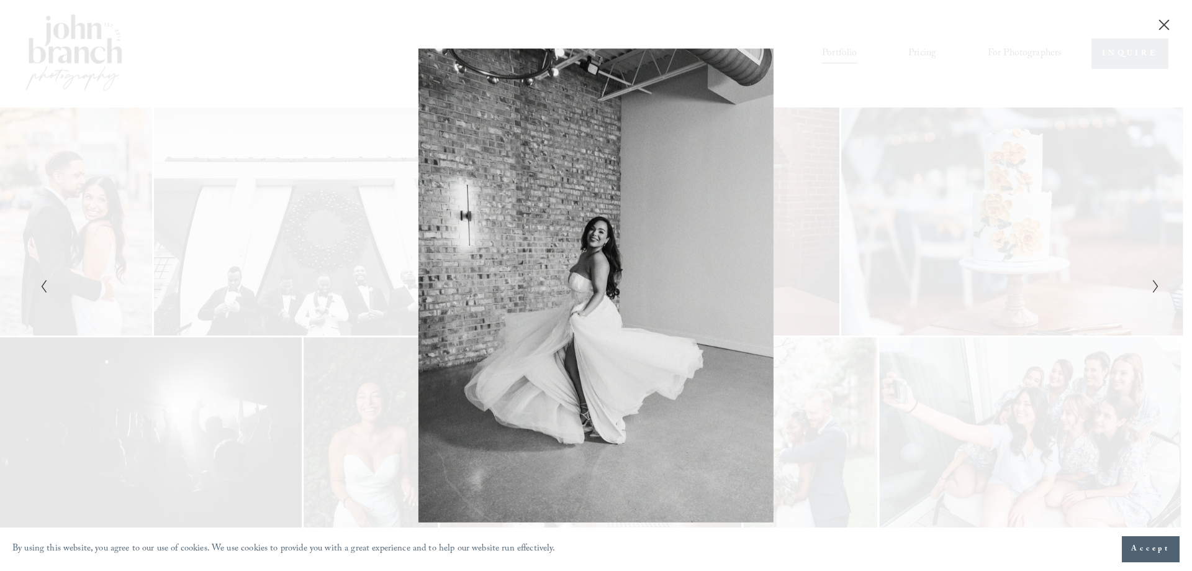
click at [1154, 284] on icon "Next Slide" at bounding box center [1156, 286] width 8 height 15
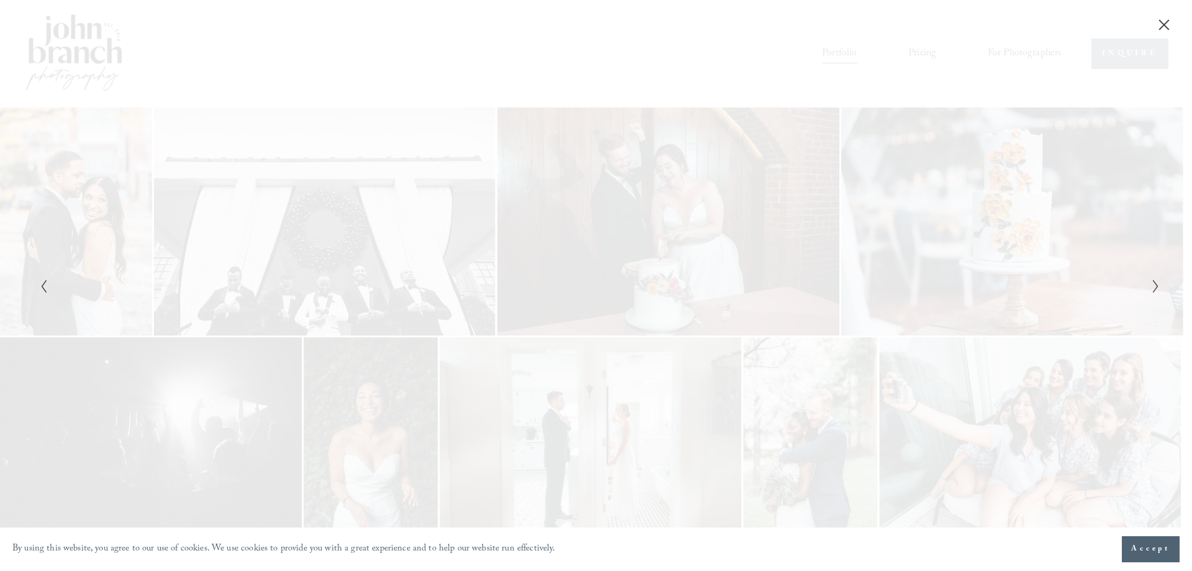
click at [1154, 284] on icon "Next Slide" at bounding box center [1156, 286] width 8 height 15
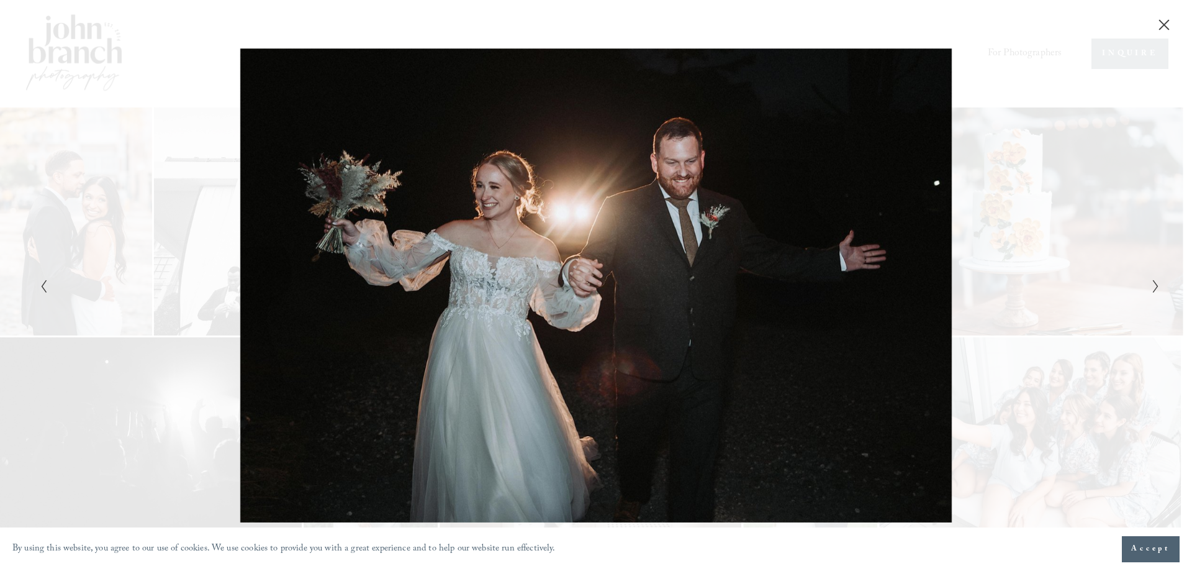
click at [1154, 284] on icon "Next Slide" at bounding box center [1156, 286] width 8 height 15
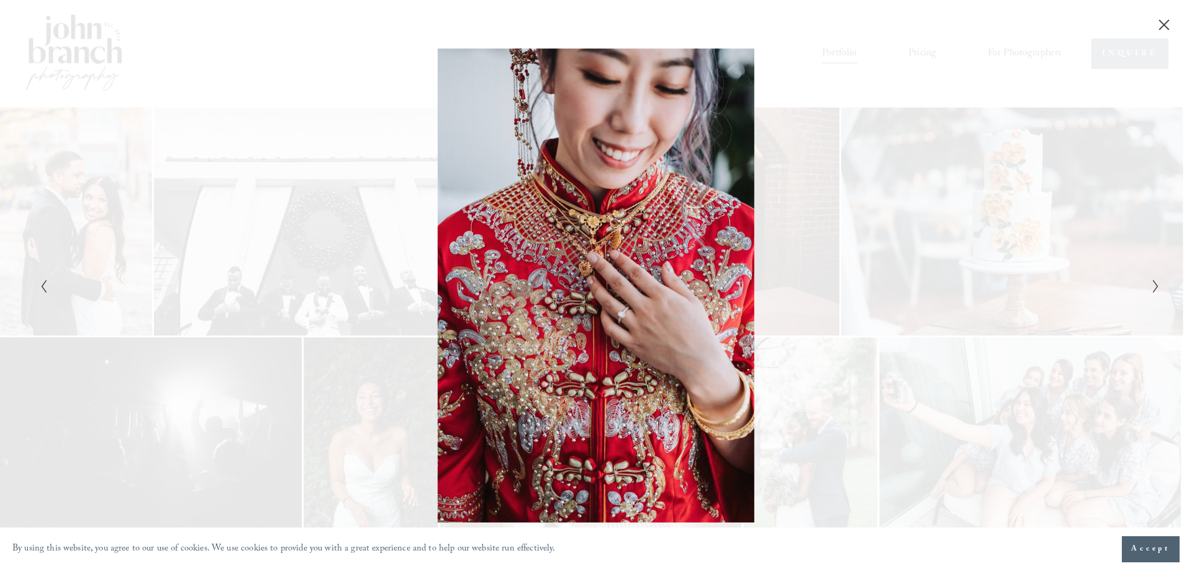
click at [1154, 284] on icon "Next Slide" at bounding box center [1156, 286] width 8 height 15
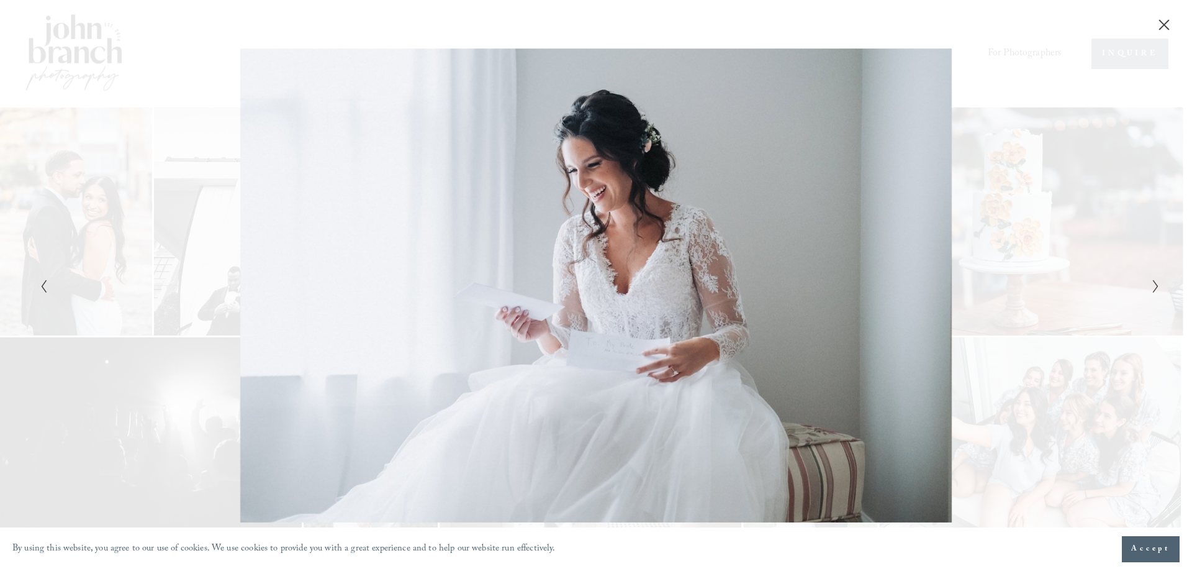
click at [1154, 284] on icon "Next Slide" at bounding box center [1156, 286] width 8 height 15
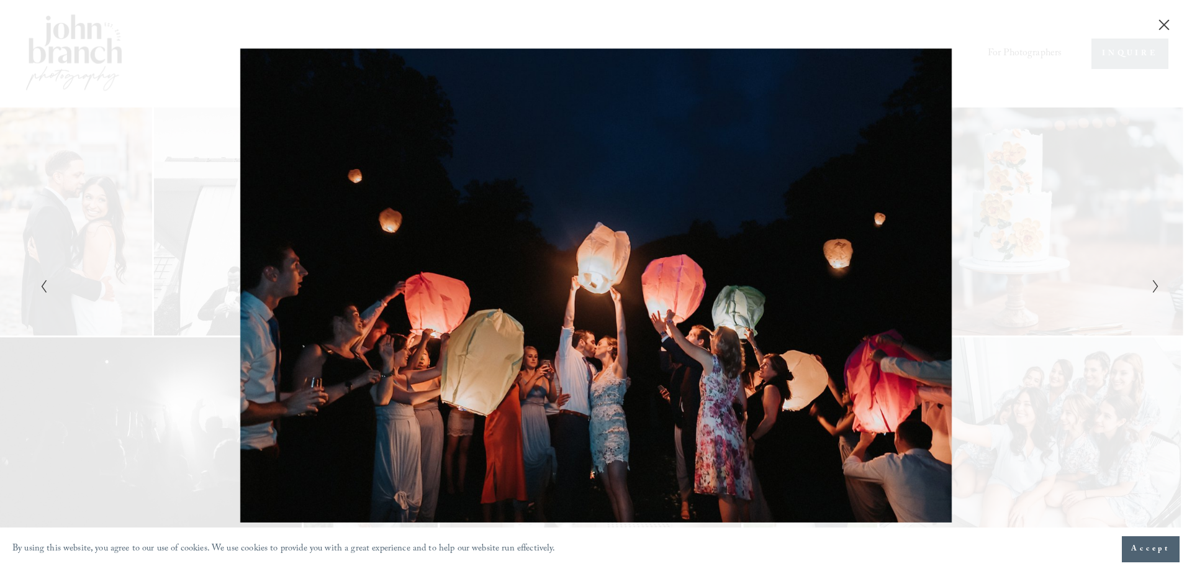
click at [1154, 284] on icon "Next Slide" at bounding box center [1156, 286] width 8 height 15
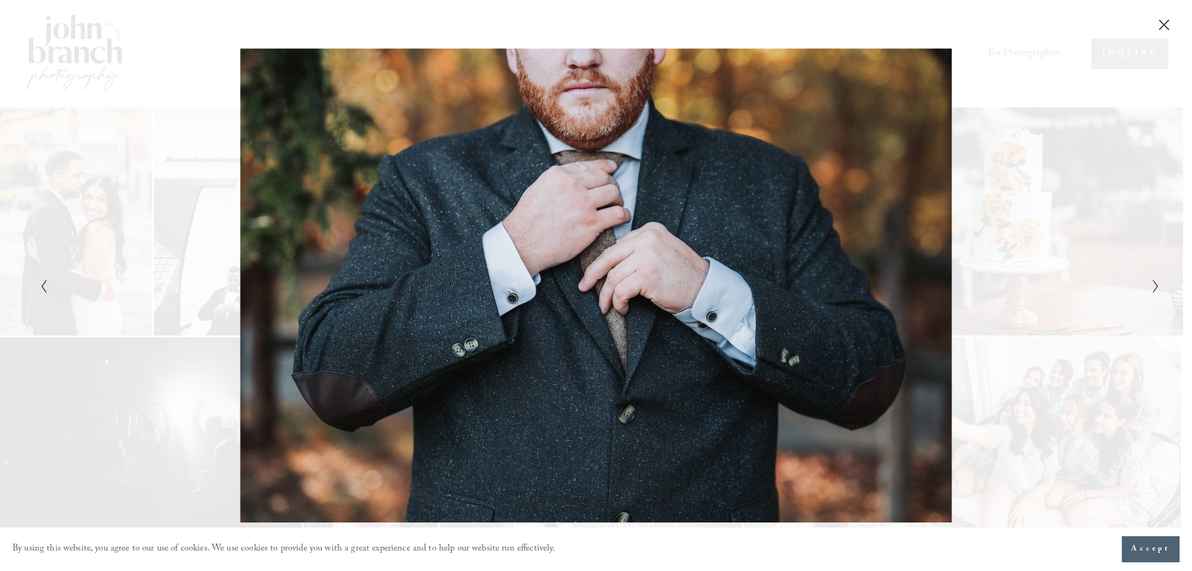
click at [1154, 284] on icon "Next Slide" at bounding box center [1156, 286] width 8 height 15
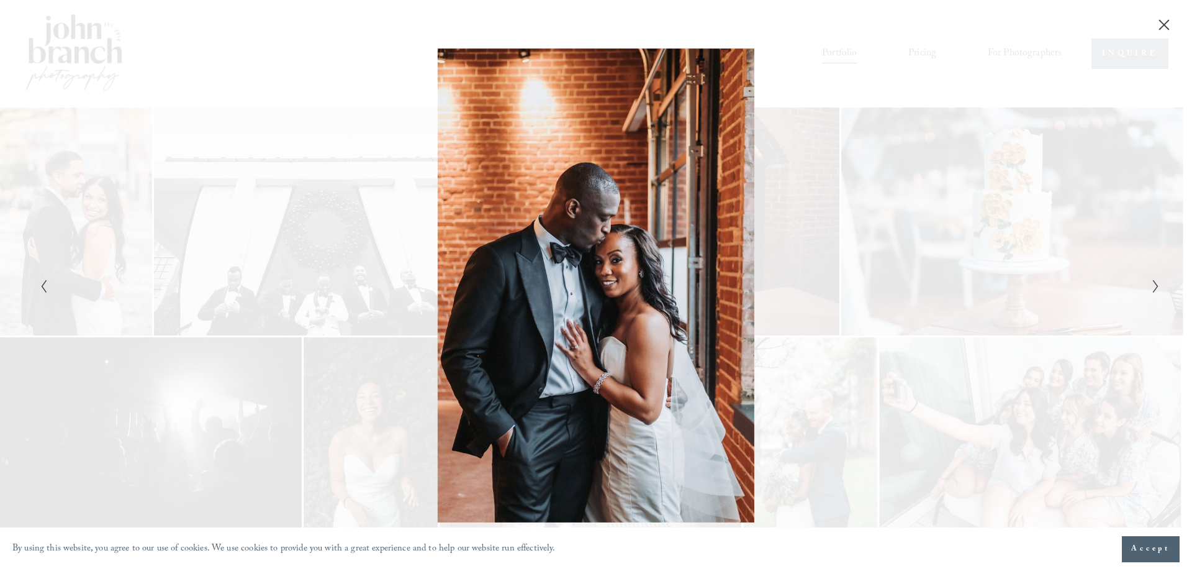
click at [1154, 284] on icon "Next Slide" at bounding box center [1156, 286] width 8 height 15
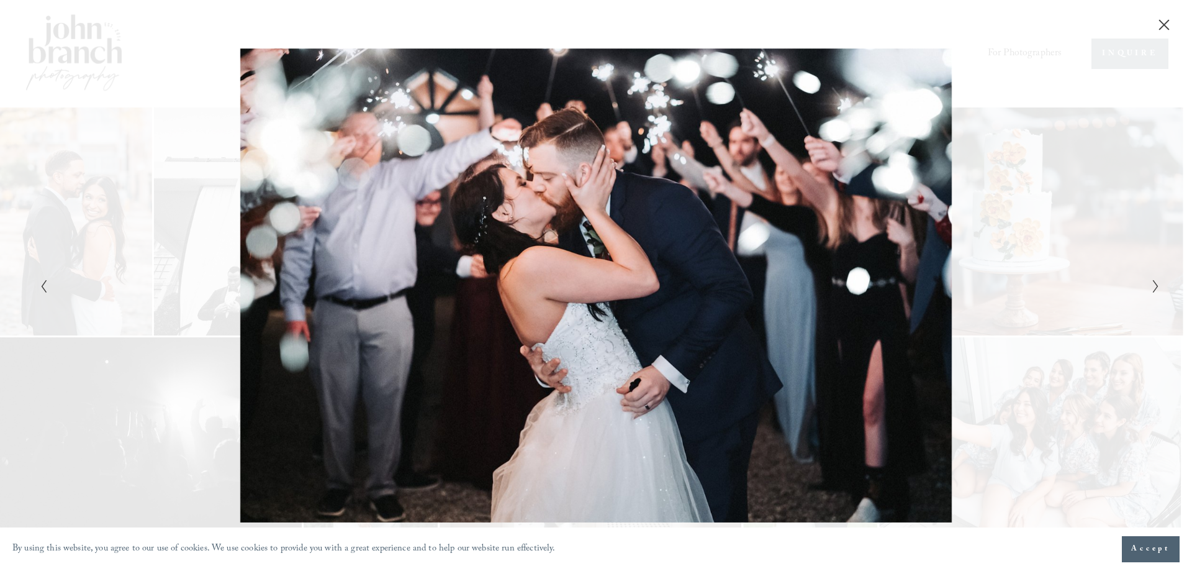
click at [1154, 284] on icon "Next Slide" at bounding box center [1156, 286] width 8 height 15
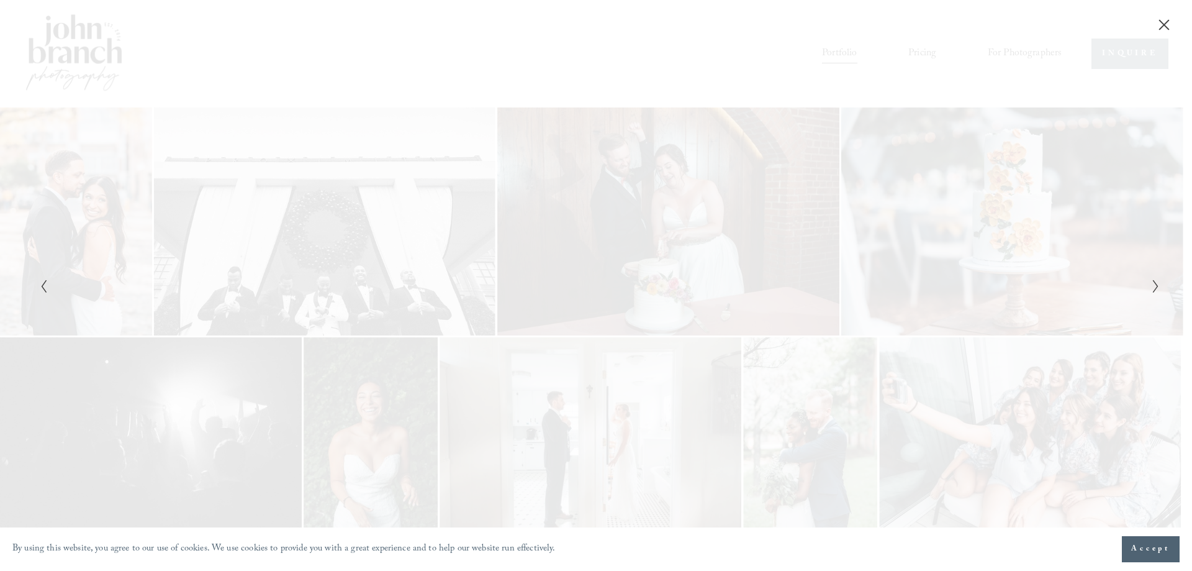
click at [1154, 284] on icon "Next Slide" at bounding box center [1156, 286] width 8 height 15
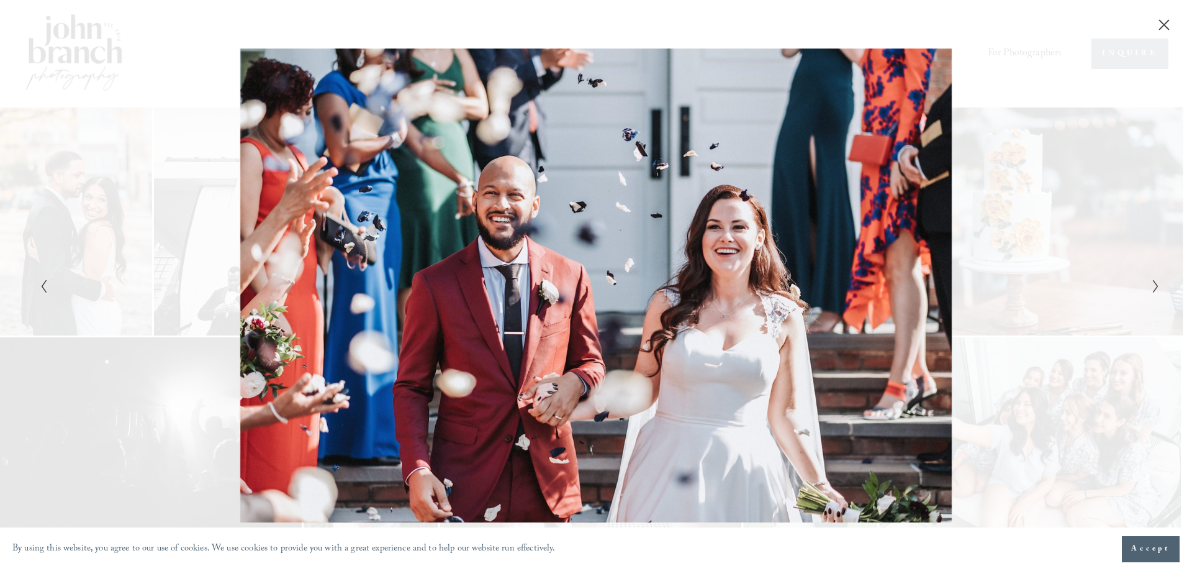
click at [1154, 284] on icon "Next Slide" at bounding box center [1156, 286] width 8 height 15
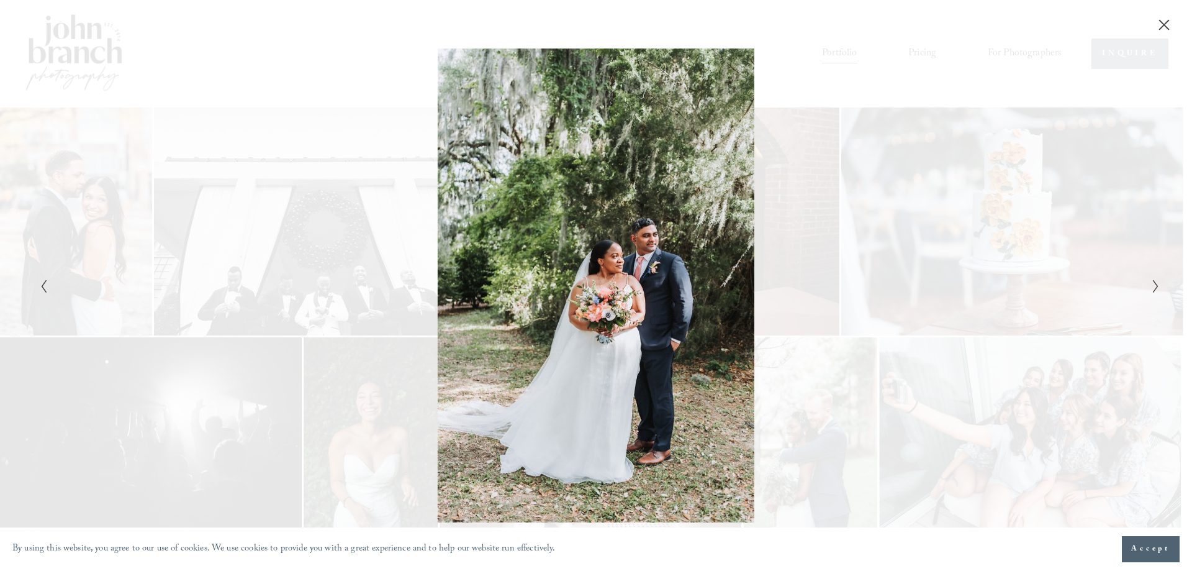
click at [1154, 284] on icon "Next Slide" at bounding box center [1156, 286] width 8 height 15
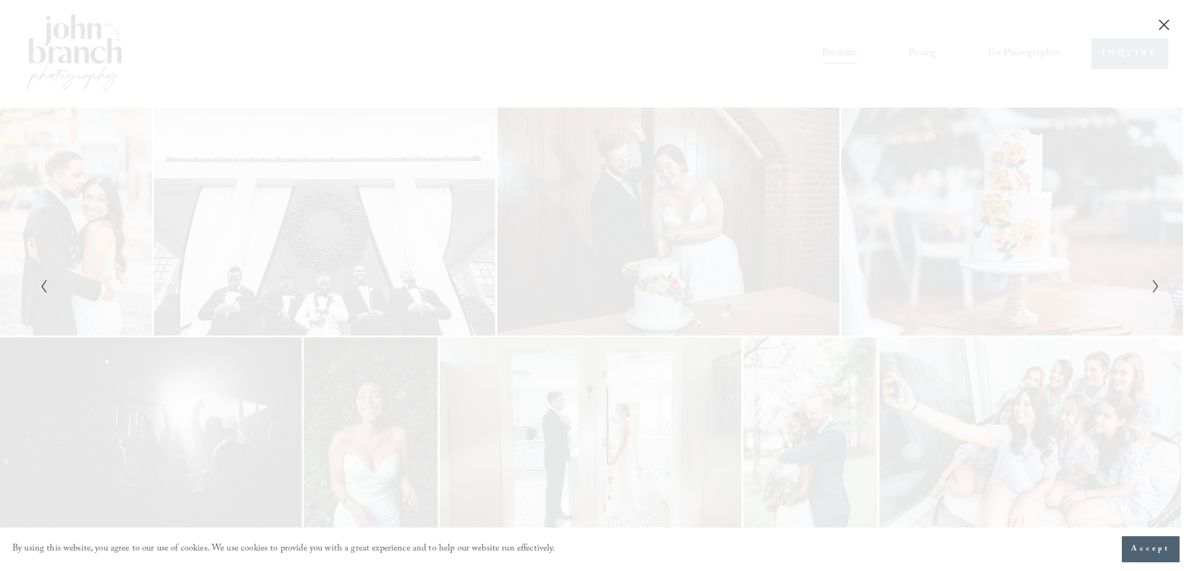
click at [1154, 284] on icon "Next Slide" at bounding box center [1156, 286] width 8 height 15
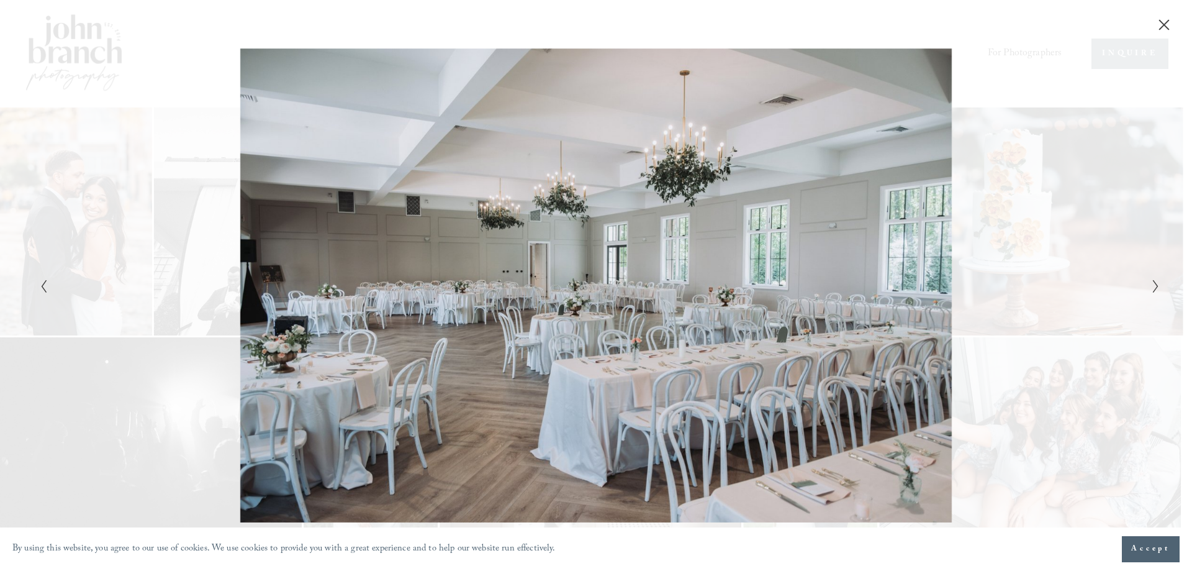
click at [1154, 284] on icon "Next Slide" at bounding box center [1156, 286] width 8 height 15
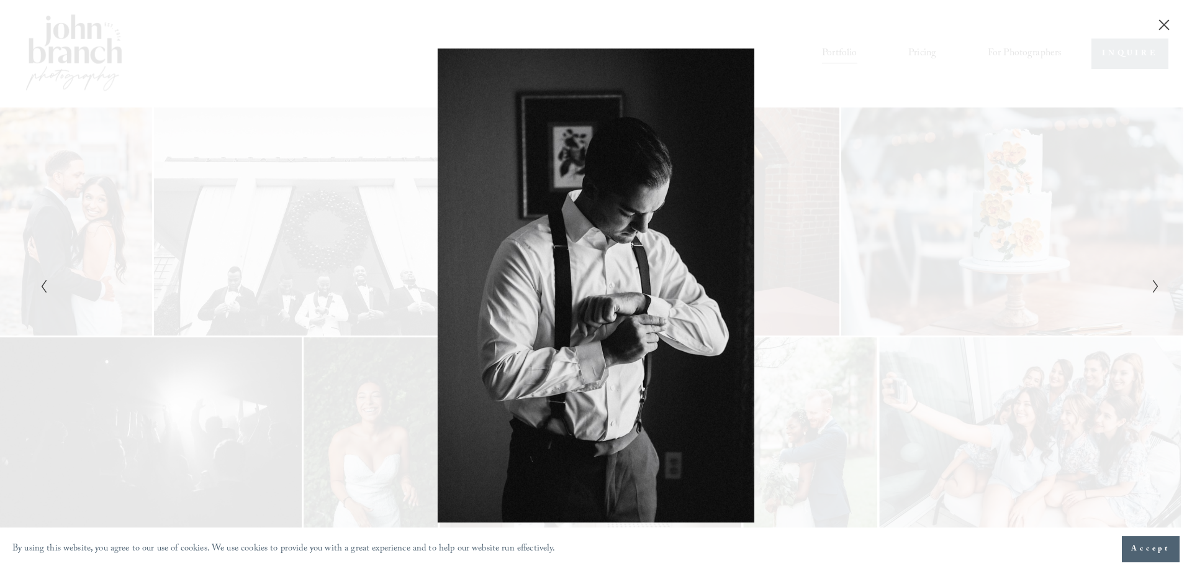
click at [1154, 282] on icon "Next Slide" at bounding box center [1156, 286] width 8 height 15
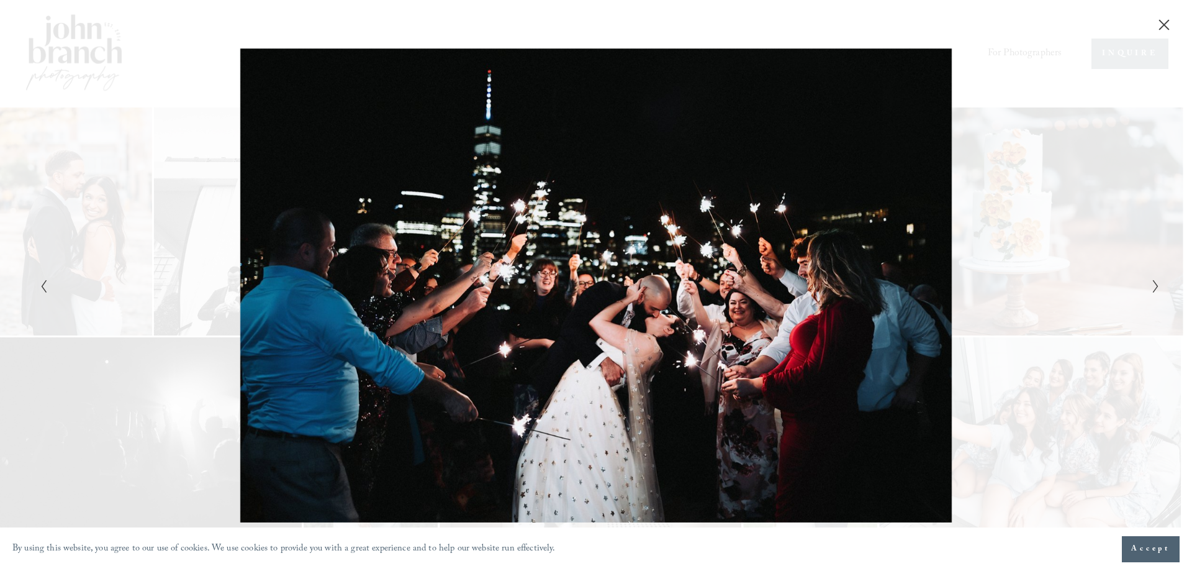
click at [1152, 284] on icon "Next Slide" at bounding box center [1156, 286] width 8 height 15
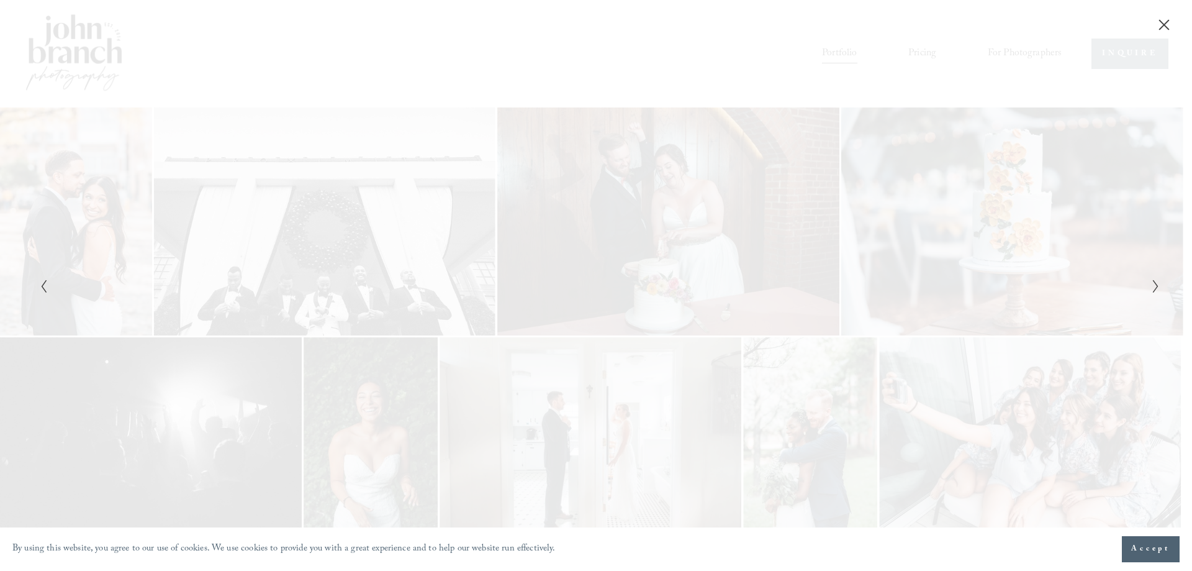
click at [1152, 284] on icon "Next Slide" at bounding box center [1156, 286] width 8 height 15
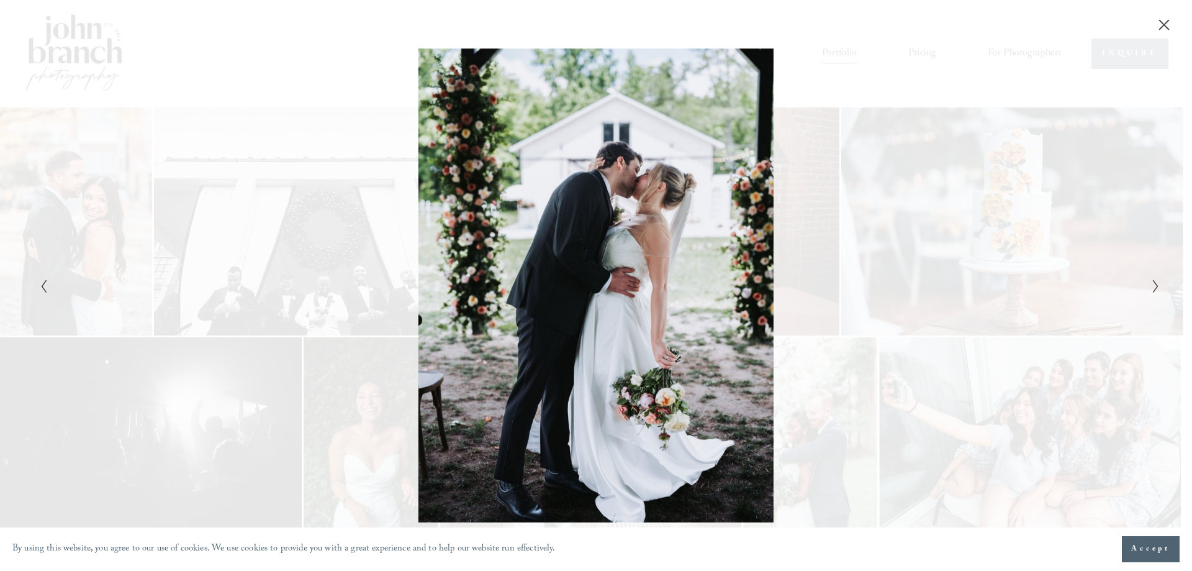
click at [1152, 284] on icon "Next Slide" at bounding box center [1156, 286] width 8 height 15
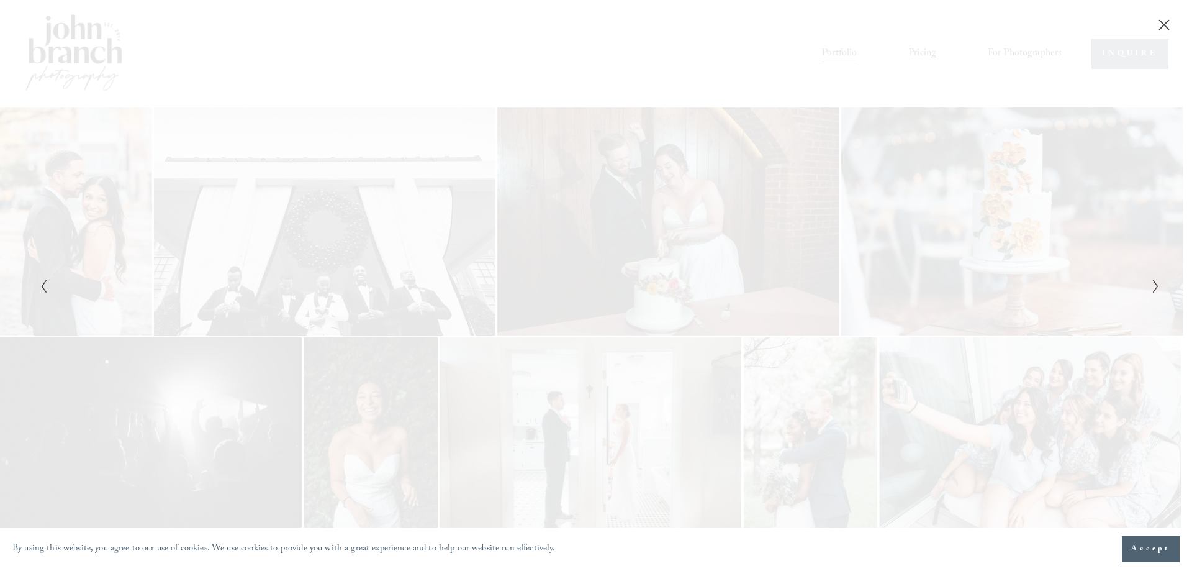
click at [1152, 284] on icon "Next Slide" at bounding box center [1156, 286] width 8 height 15
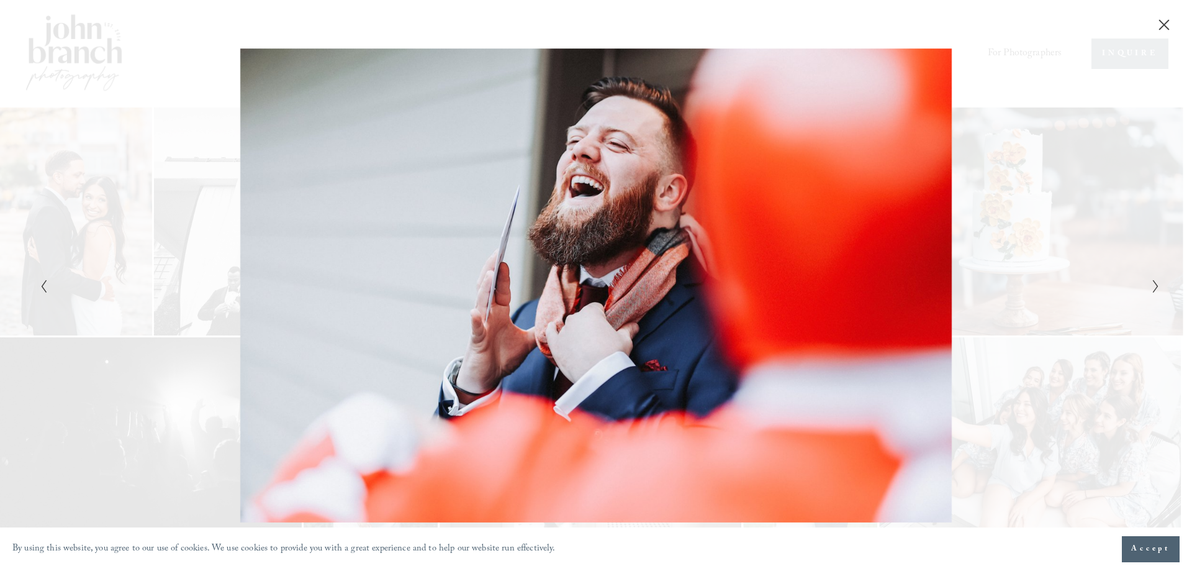
click at [1152, 284] on icon "Next Slide" at bounding box center [1156, 286] width 8 height 15
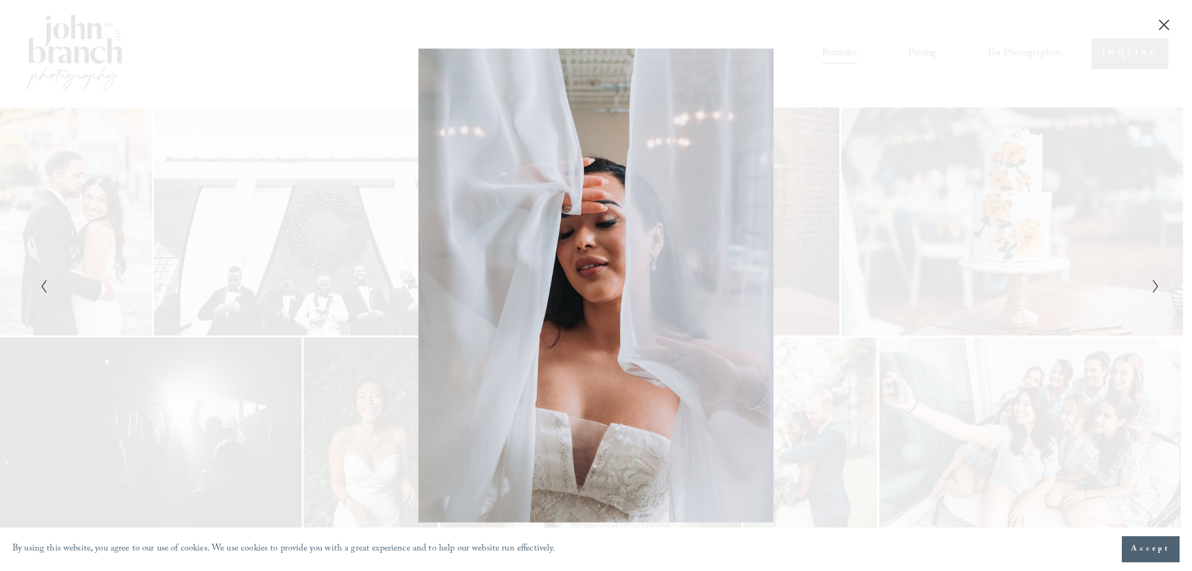
click at [1152, 284] on icon "Next Slide" at bounding box center [1156, 286] width 8 height 15
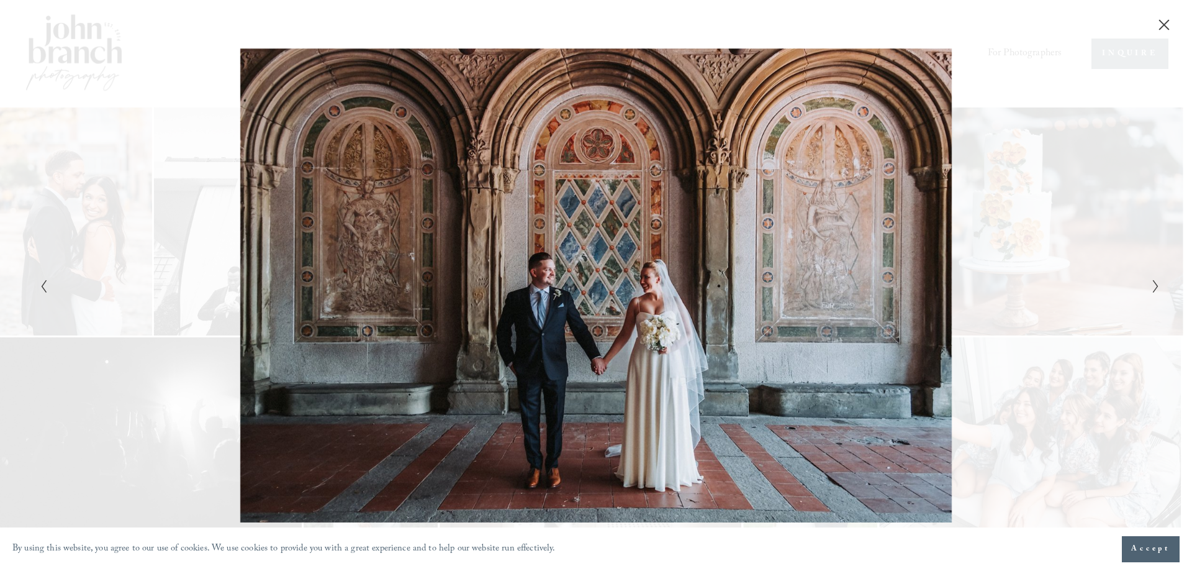
click at [1152, 284] on icon "Next Slide" at bounding box center [1156, 286] width 8 height 15
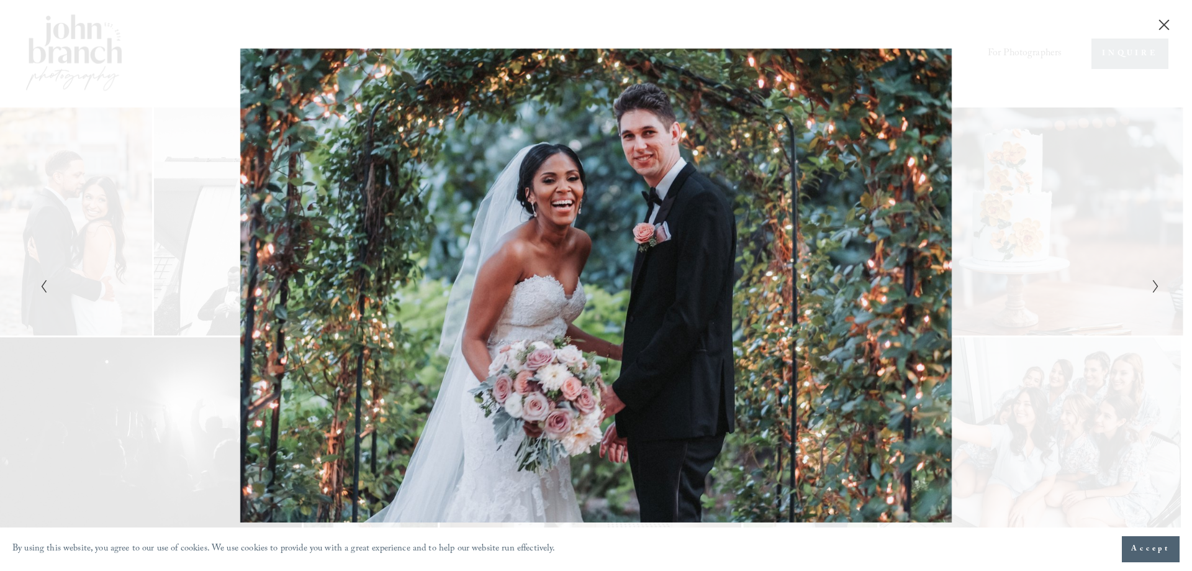
click at [1154, 285] on icon "Next Slide" at bounding box center [1156, 286] width 8 height 15
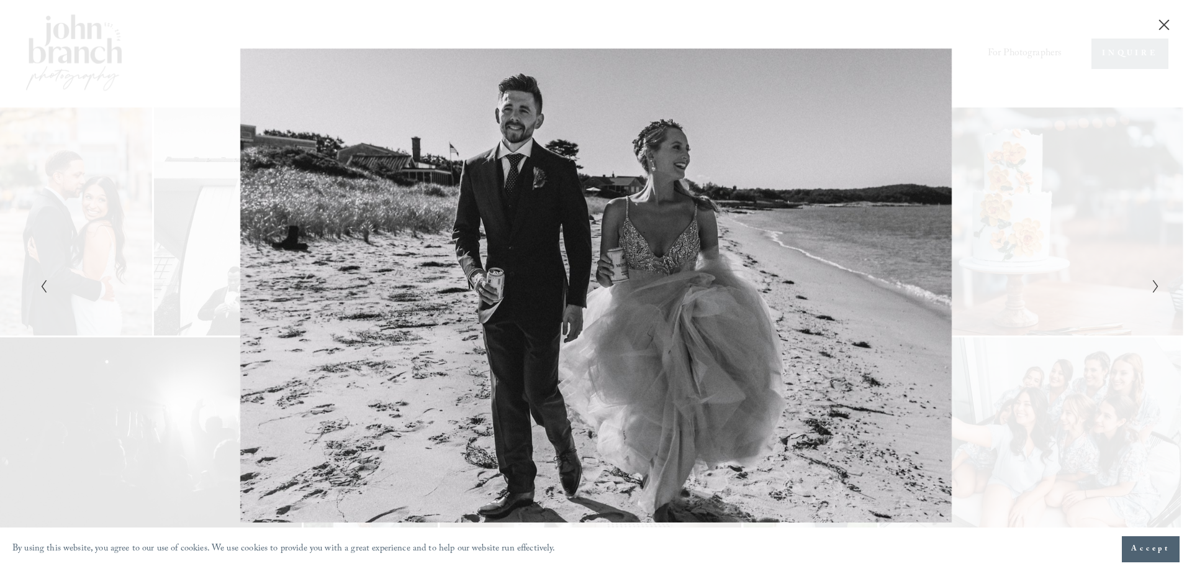
click at [1154, 285] on icon "Next Slide" at bounding box center [1156, 286] width 8 height 15
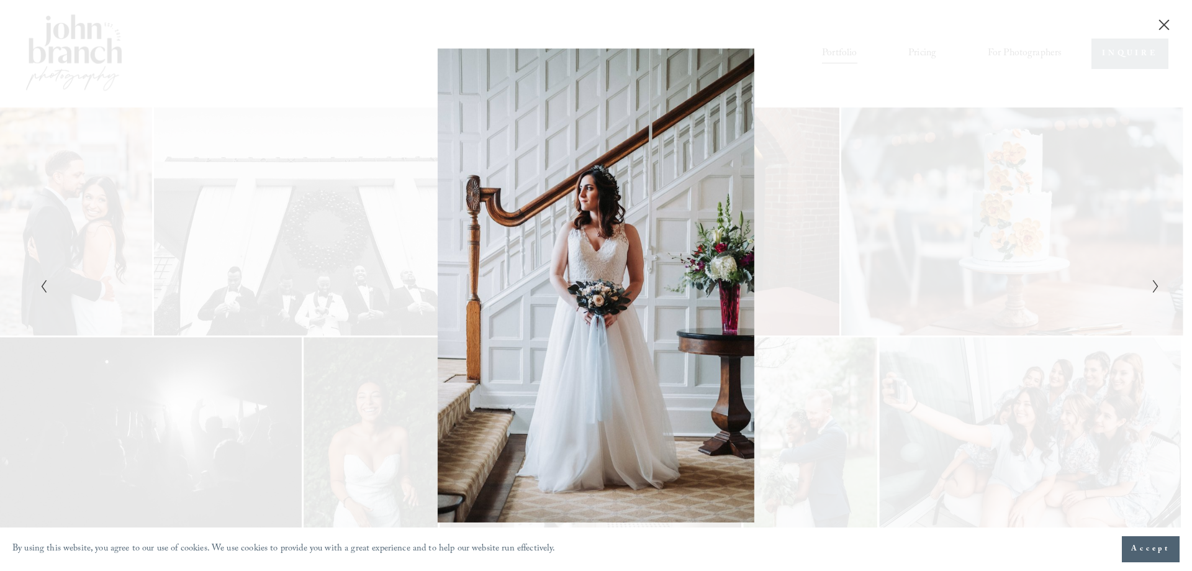
click at [1154, 285] on icon "Next Slide" at bounding box center [1156, 286] width 8 height 15
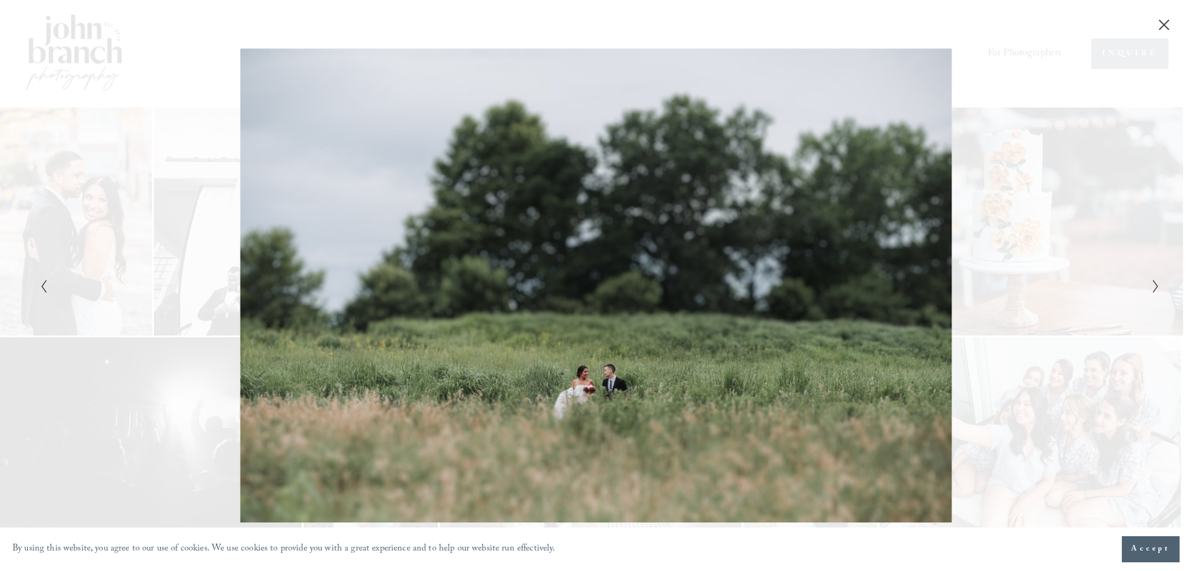
click at [1154, 285] on icon "Next Slide" at bounding box center [1156, 286] width 8 height 15
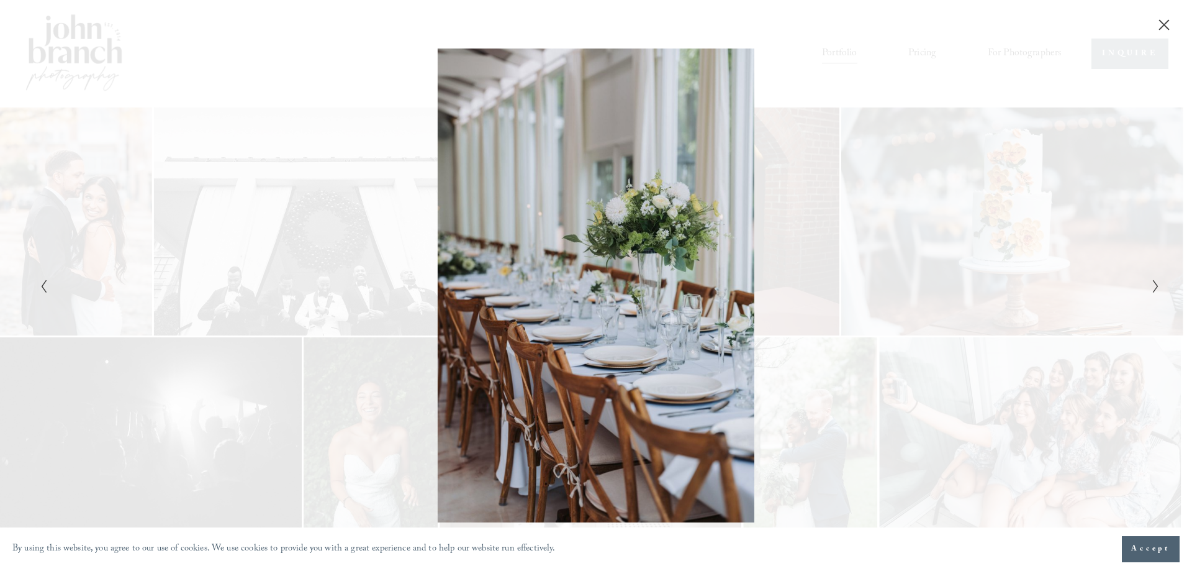
click at [1154, 285] on icon "Next Slide" at bounding box center [1156, 286] width 8 height 15
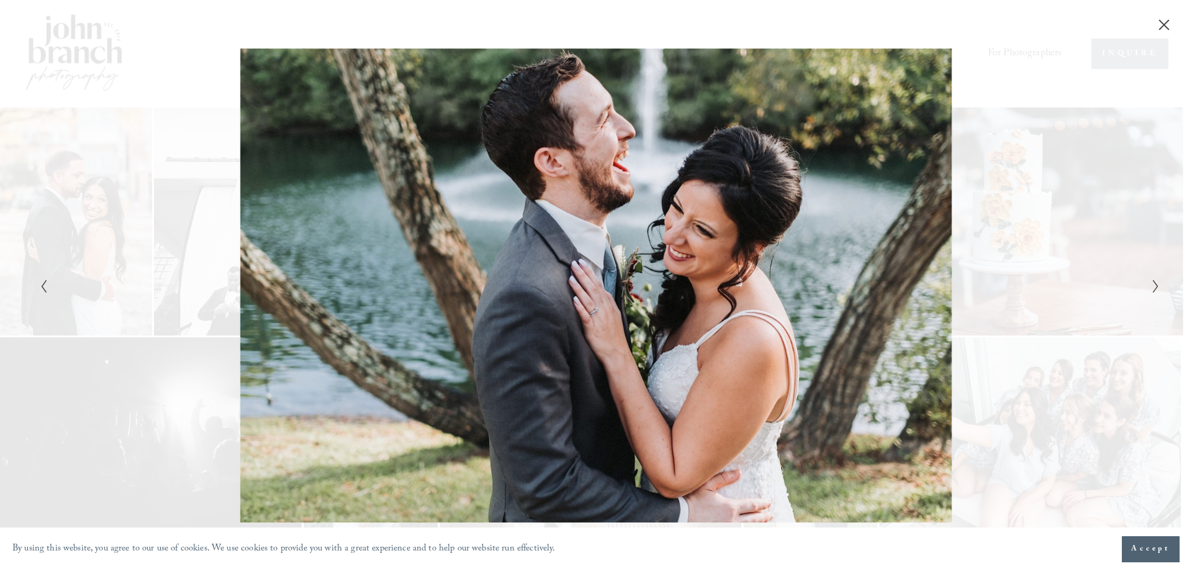
click at [41, 287] on icon "Previous Slide" at bounding box center [44, 286] width 8 height 15
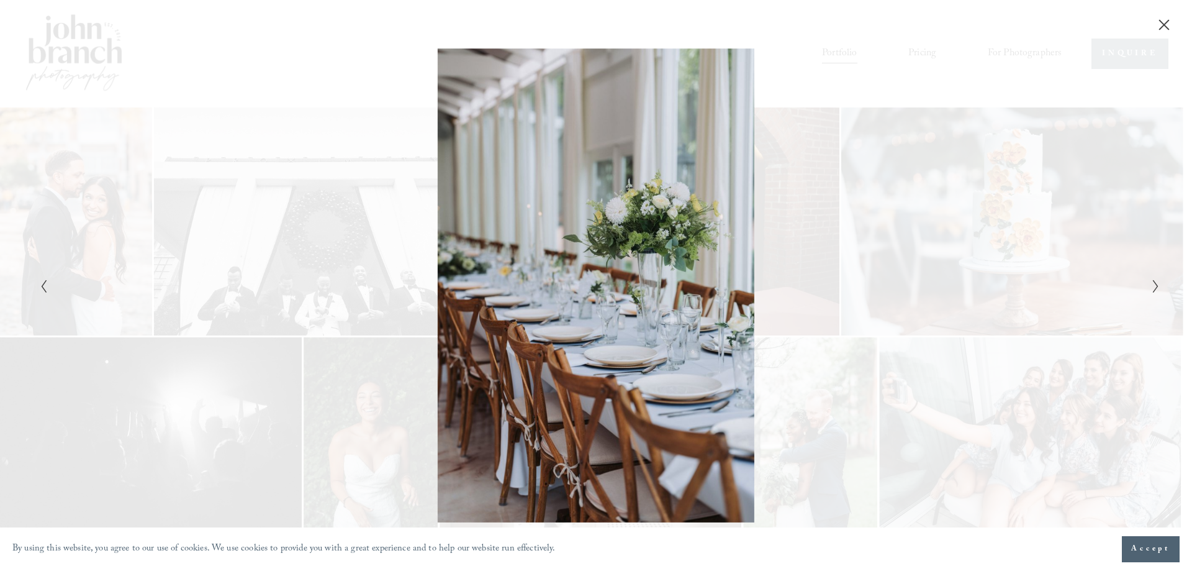
click at [42, 287] on icon "Previous Slide" at bounding box center [44, 286] width 8 height 15
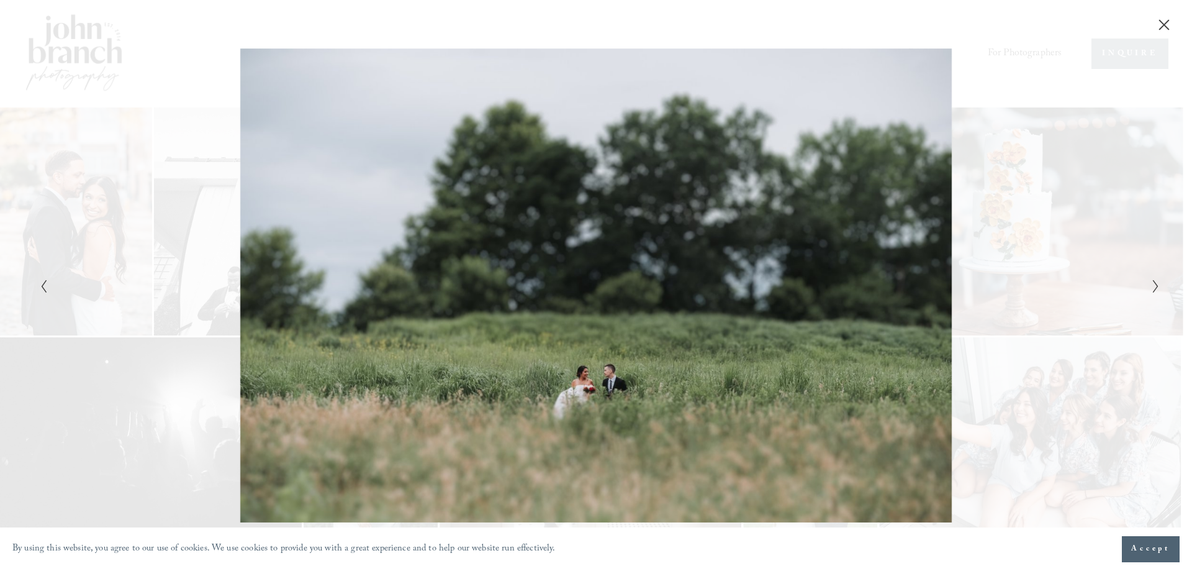
click at [1155, 286] on icon "Next Slide" at bounding box center [1156, 286] width 8 height 15
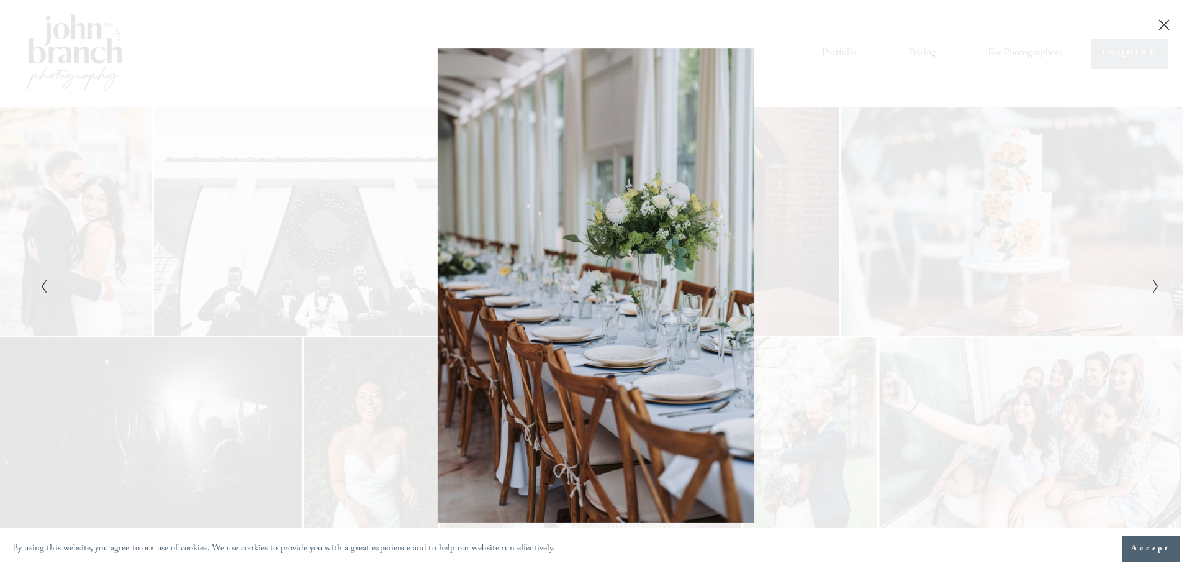
click at [1155, 285] on icon "Next Slide" at bounding box center [1156, 286] width 8 height 15
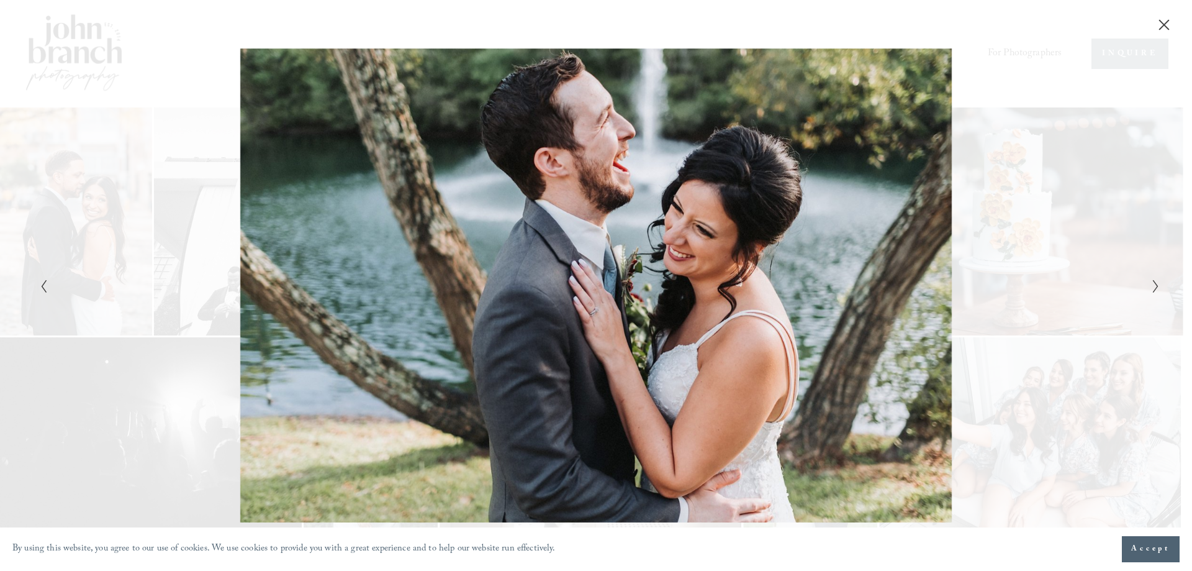
click at [1155, 286] on icon "Next Slide" at bounding box center [1156, 286] width 8 height 15
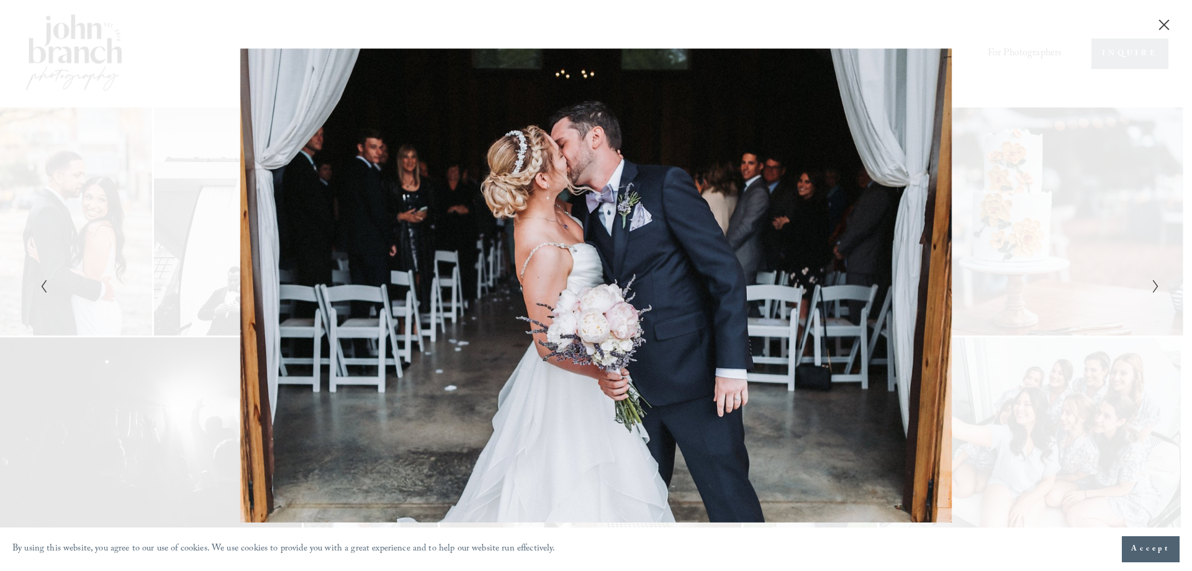
click at [1155, 286] on icon "Next Slide" at bounding box center [1156, 286] width 8 height 15
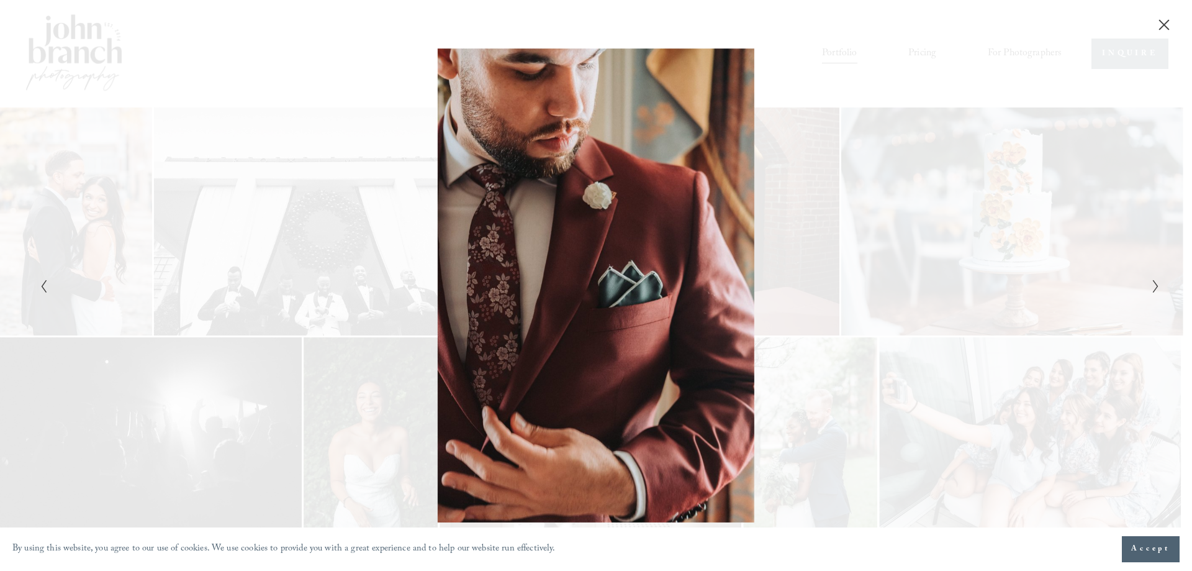
click at [1155, 286] on icon "Next Slide" at bounding box center [1156, 286] width 8 height 15
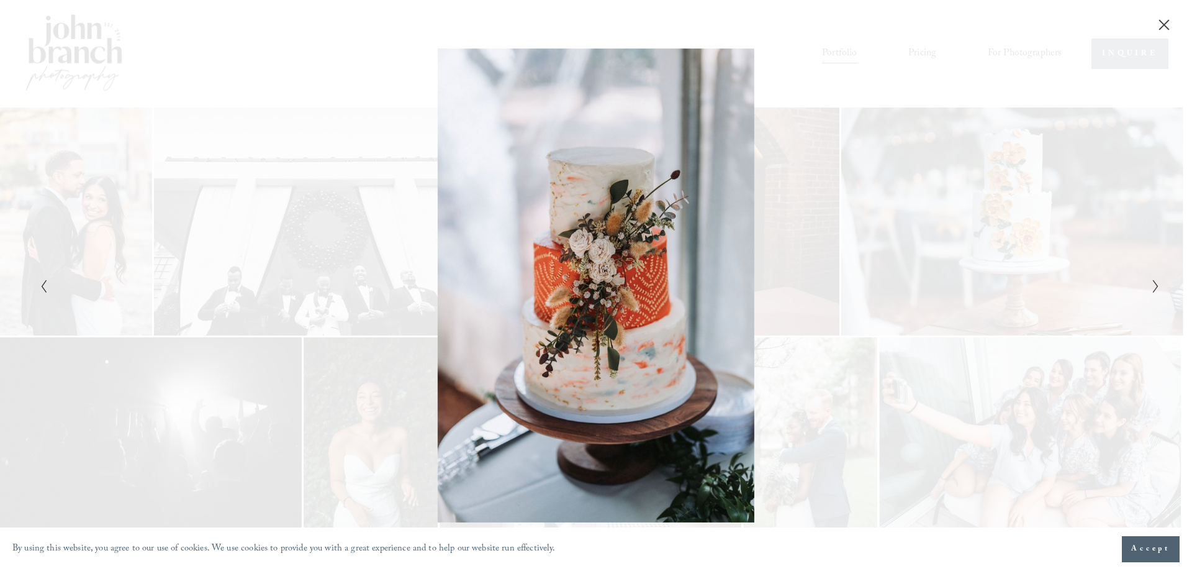
click at [1155, 286] on icon "Next Slide" at bounding box center [1156, 286] width 8 height 15
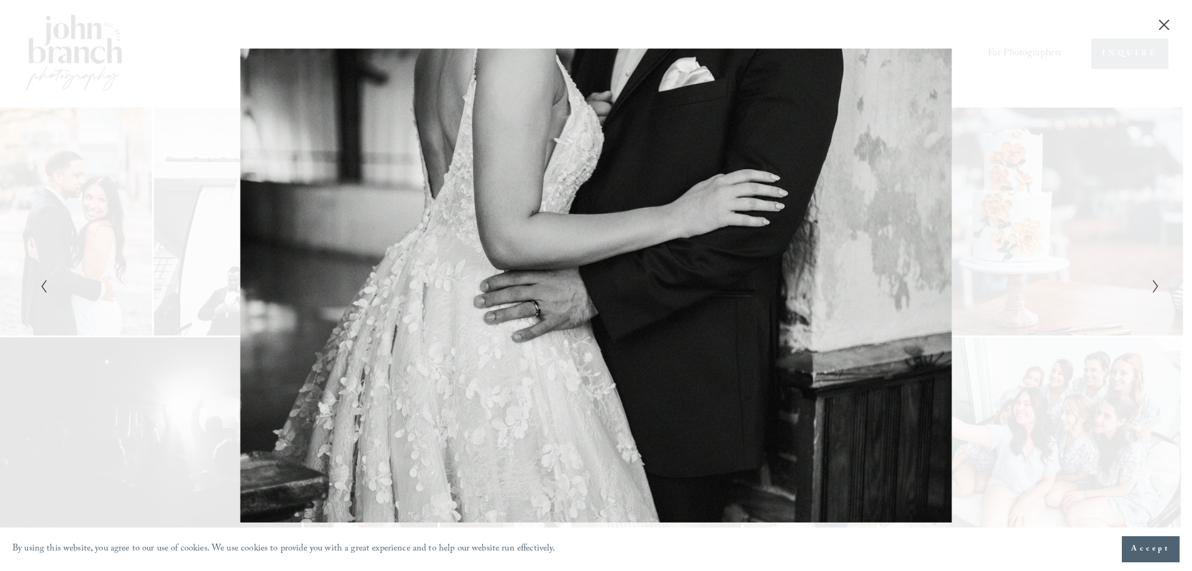
click at [1154, 286] on icon "Next Slide" at bounding box center [1156, 286] width 8 height 15
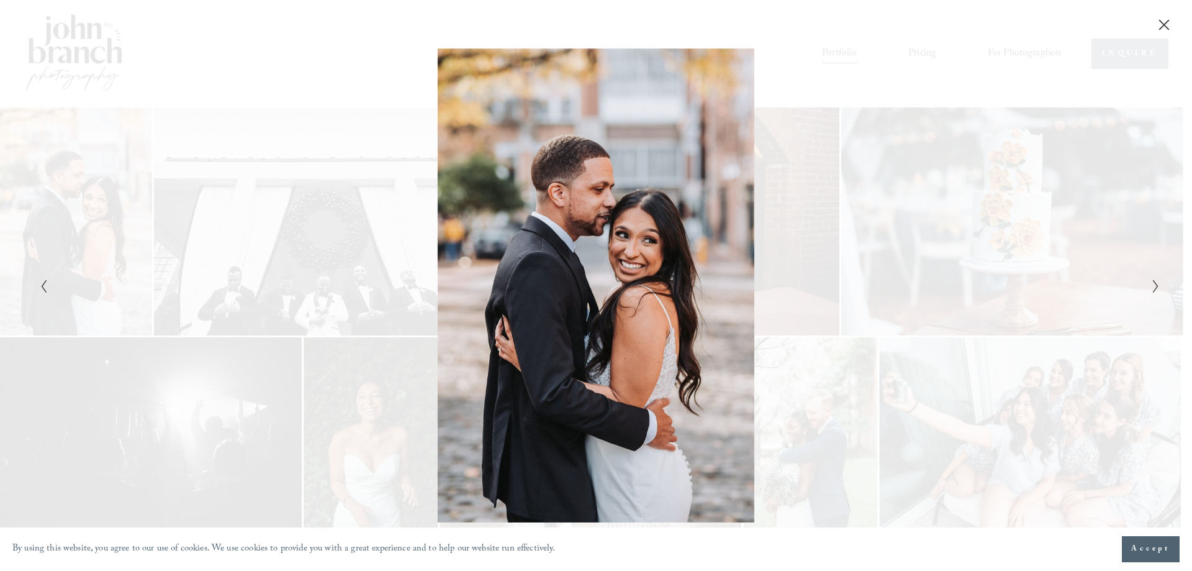
click at [1154, 286] on icon "Next Slide" at bounding box center [1156, 286] width 8 height 15
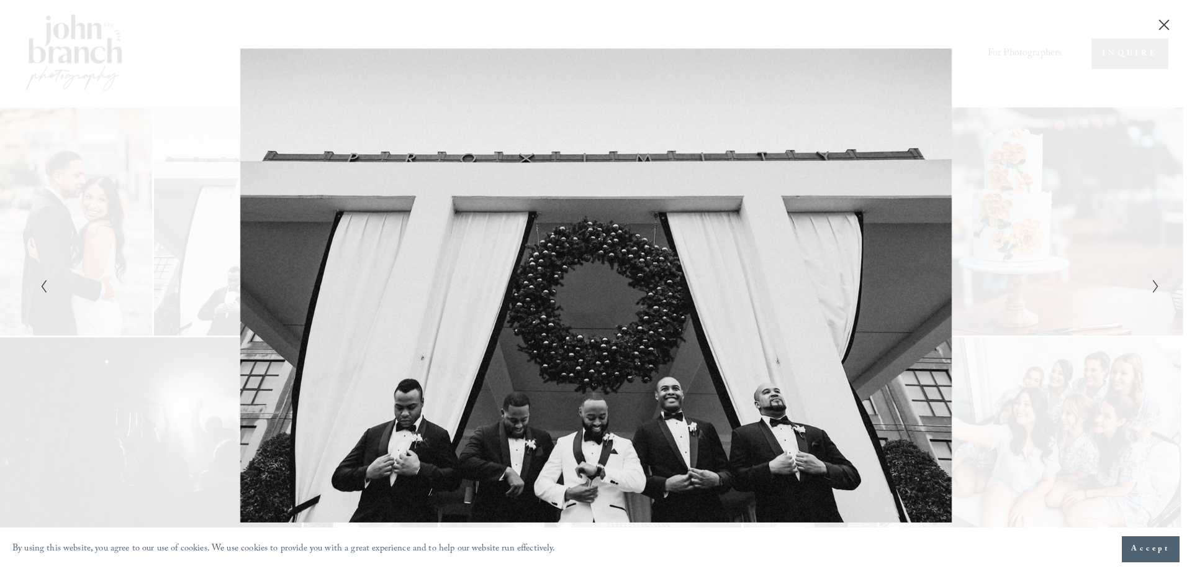
click at [1154, 287] on icon "Next Slide" at bounding box center [1156, 286] width 8 height 15
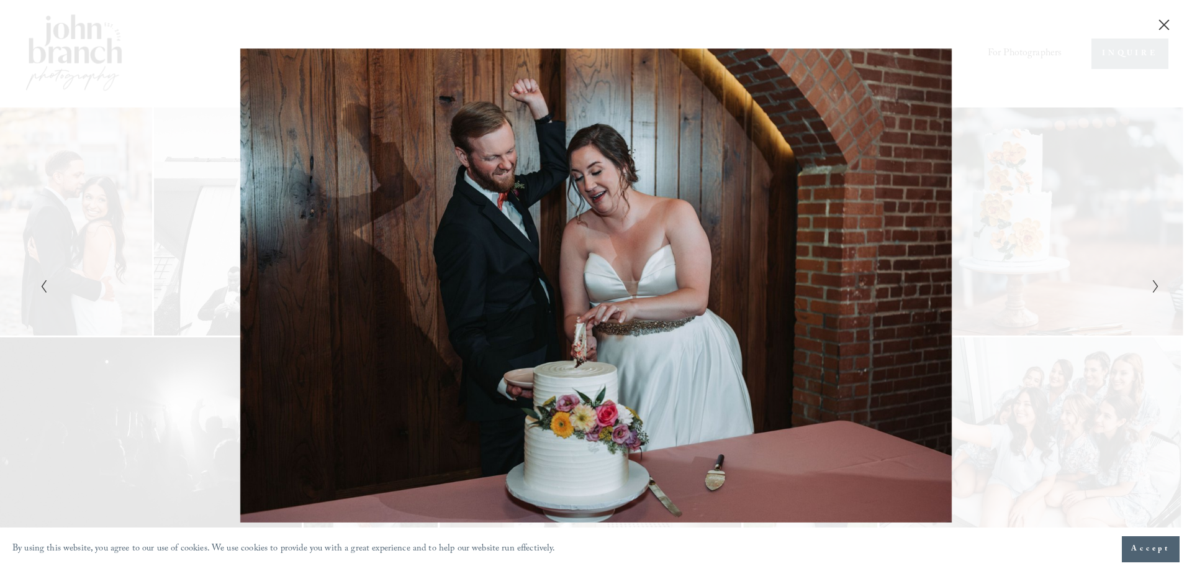
click at [1153, 287] on icon "Next Slide" at bounding box center [1156, 286] width 8 height 15
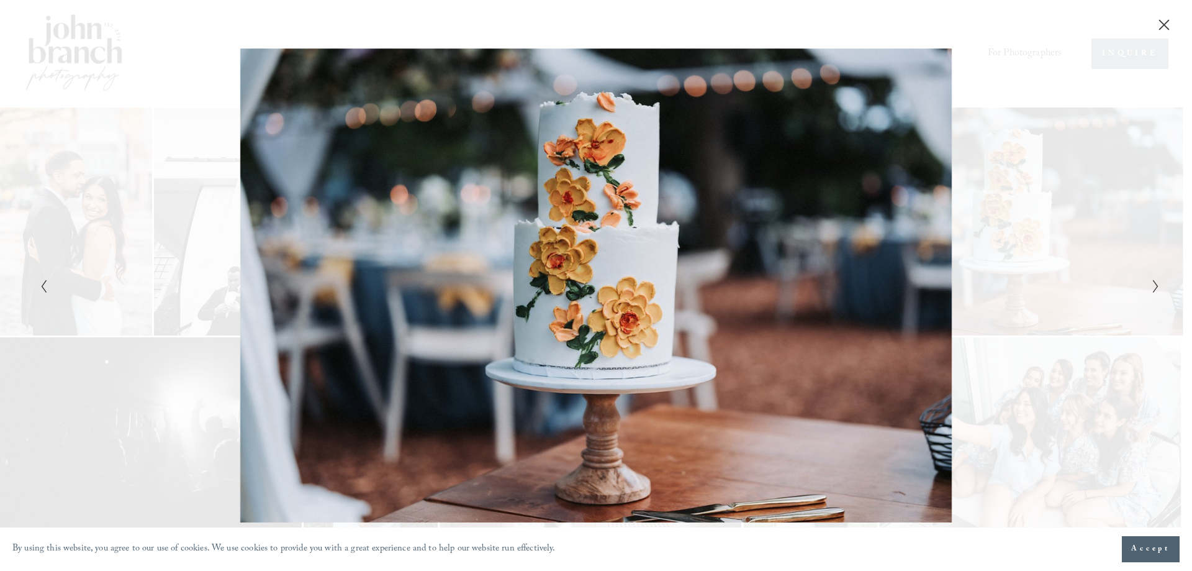
click at [1169, 22] on icon "Close" at bounding box center [1164, 25] width 12 height 12
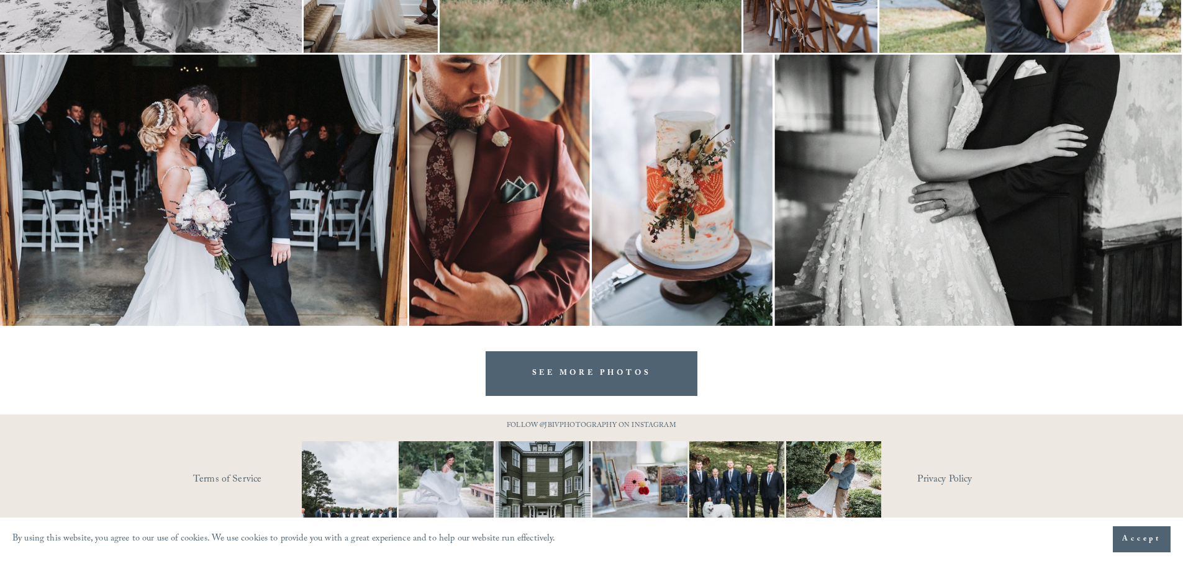
scroll to position [2509, 0]
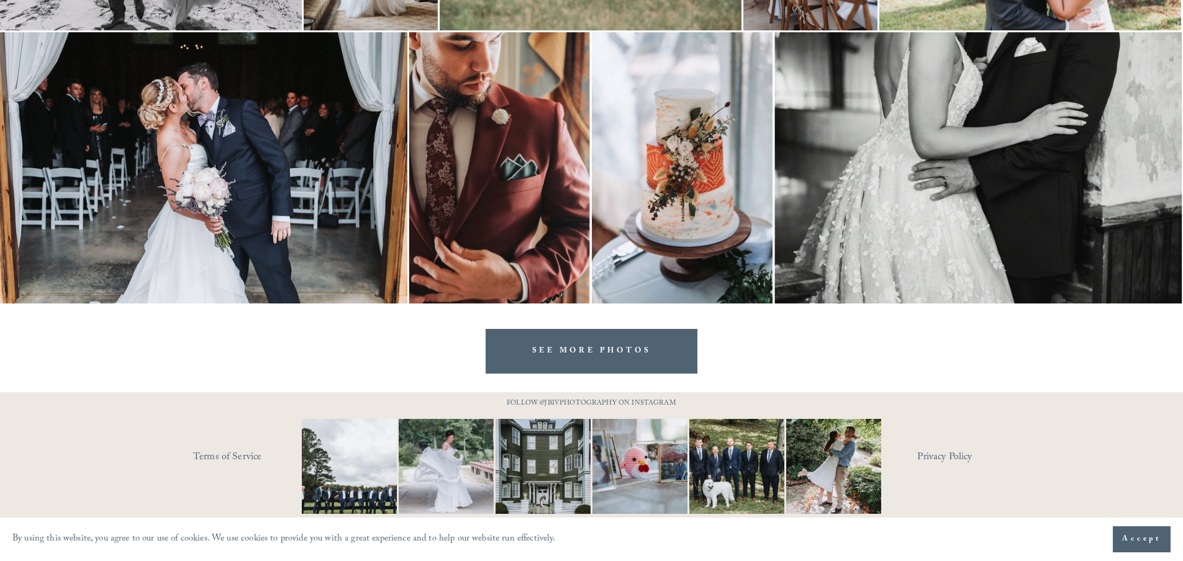
click at [517, 346] on link "SEE MORE PHOTOS" at bounding box center [591, 351] width 212 height 44
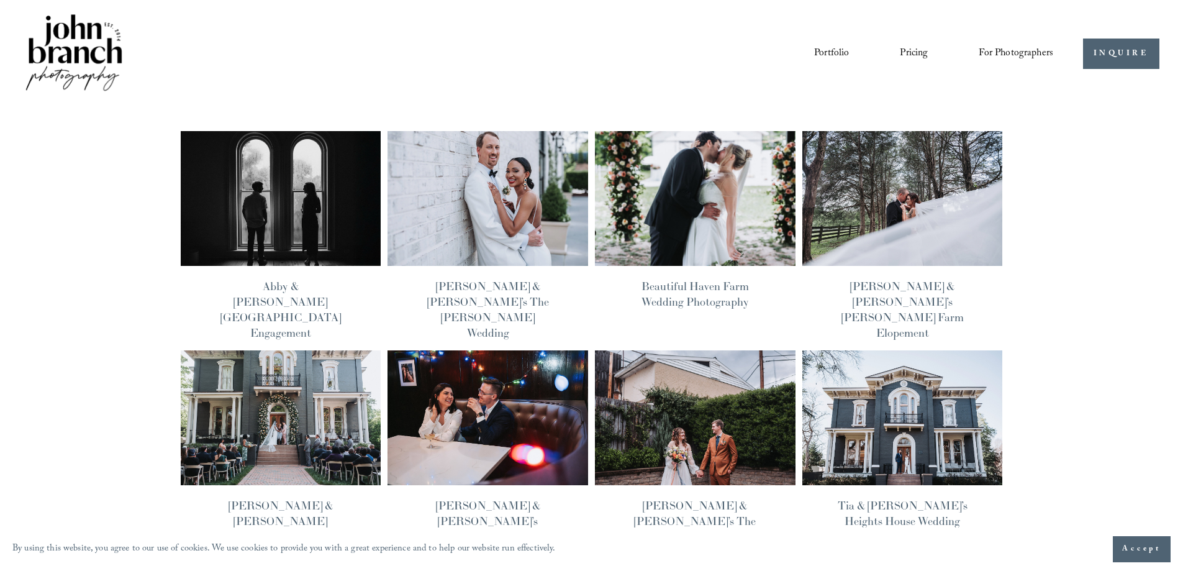
click at [477, 368] on img at bounding box center [488, 417] width 202 height 135
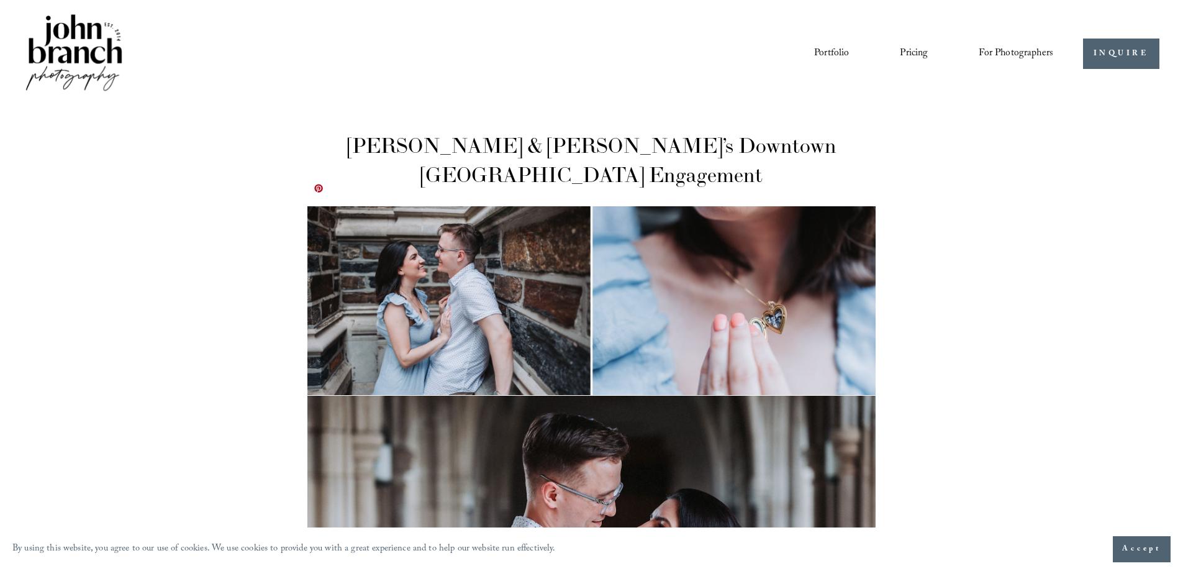
click at [442, 260] on img at bounding box center [590, 300] width 567 height 189
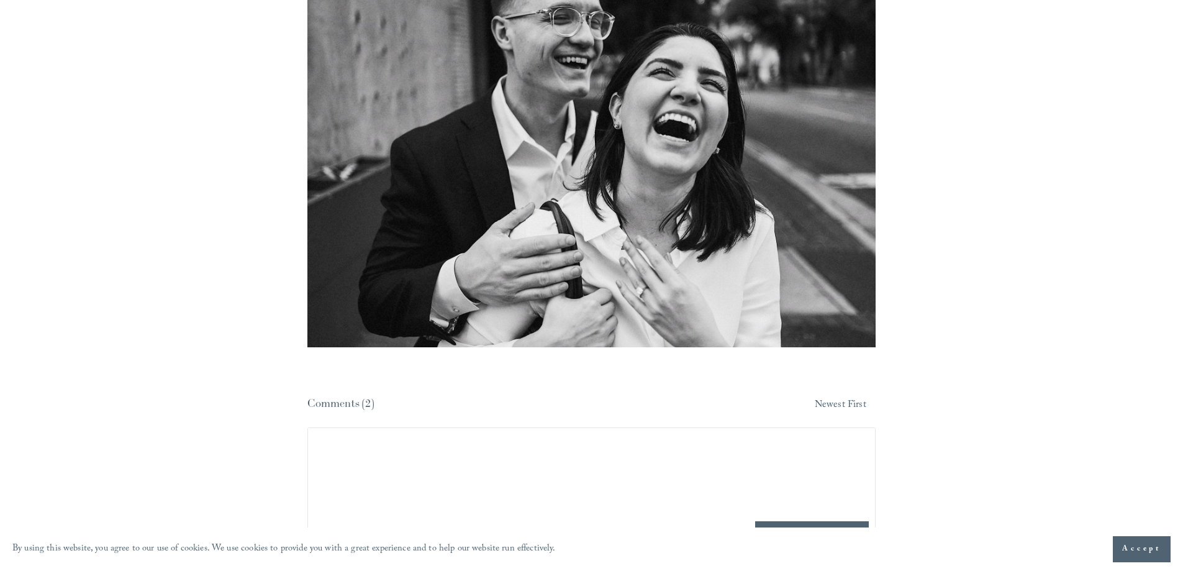
scroll to position [8133, 0]
